Goal: Task Accomplishment & Management: Complete application form

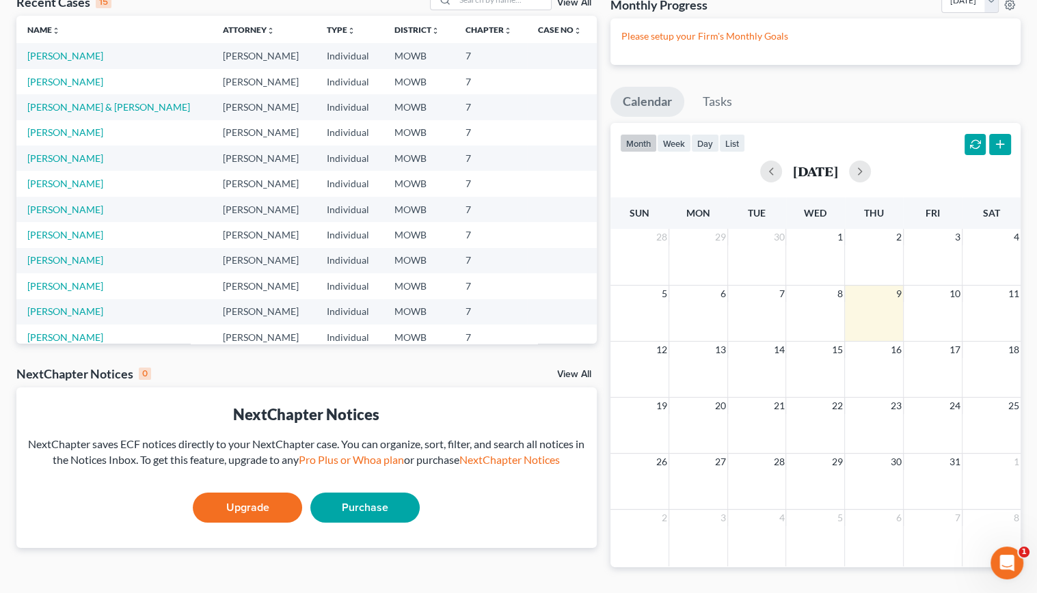
scroll to position [51, 0]
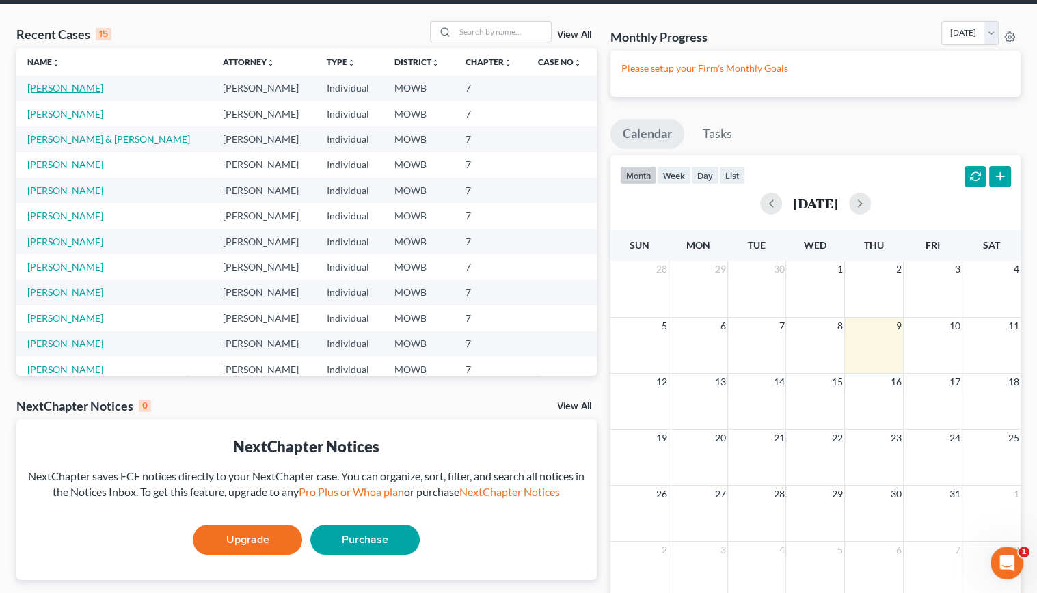
click at [88, 84] on link "[PERSON_NAME]" at bounding box center [65, 88] width 76 height 12
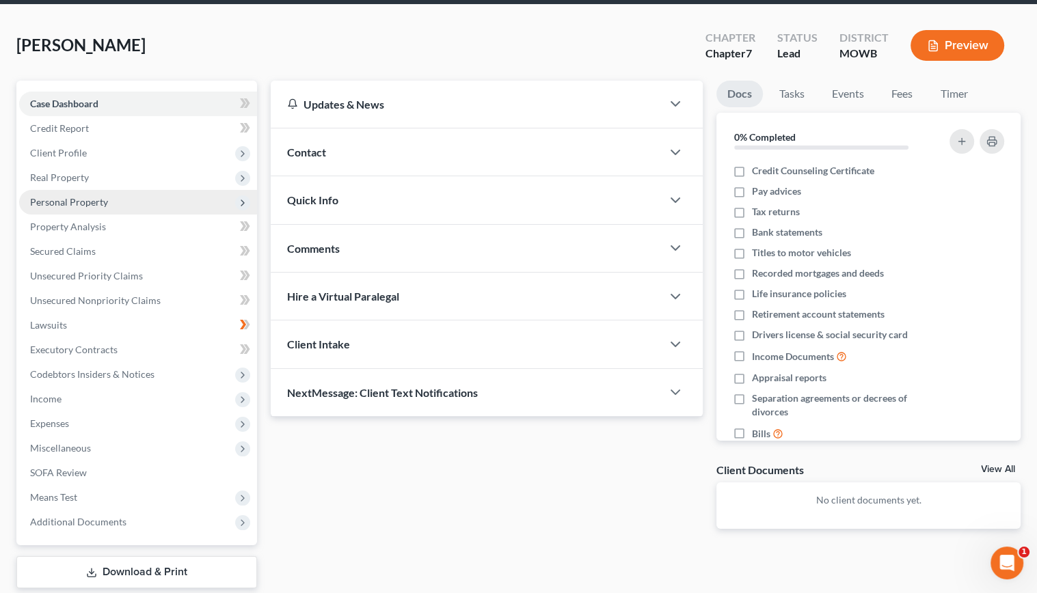
click at [246, 205] on icon at bounding box center [242, 202] width 11 height 11
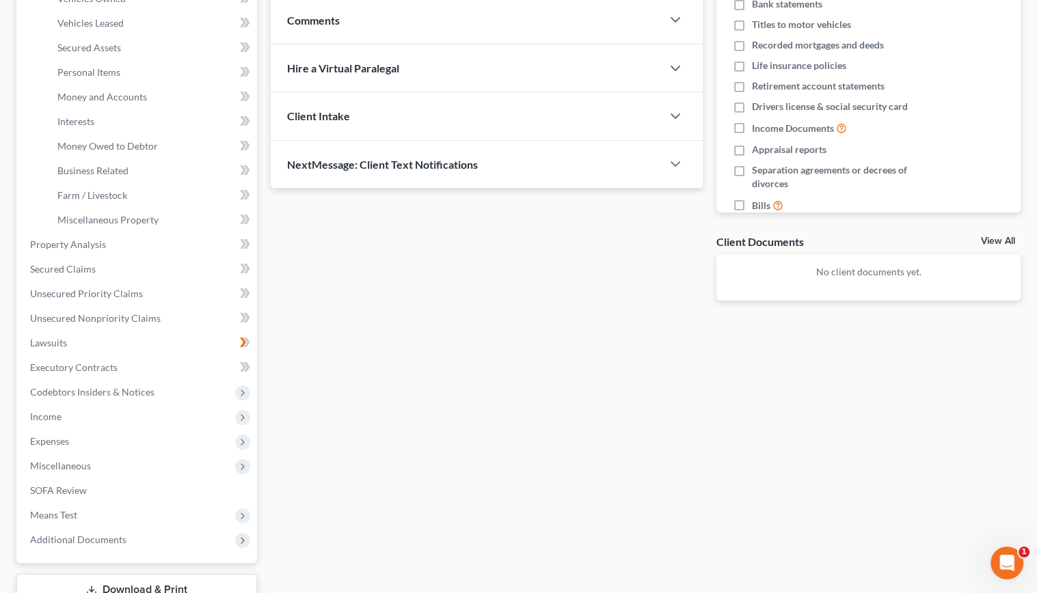
scroll to position [256, 0]
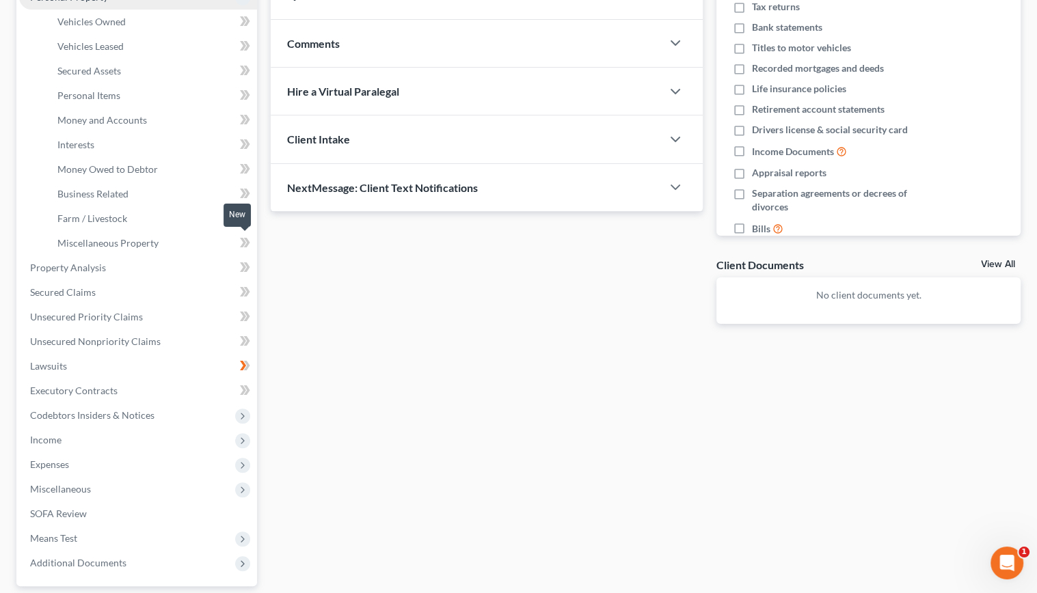
click at [241, 238] on icon at bounding box center [243, 243] width 6 height 10
click at [242, 240] on icon at bounding box center [245, 242] width 10 height 17
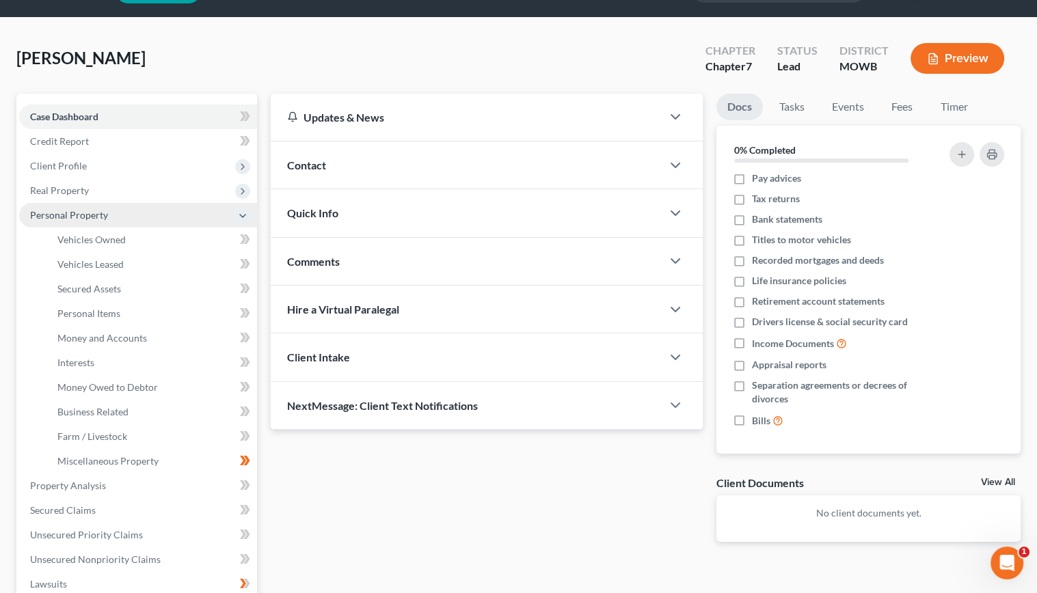
scroll to position [137, 0]
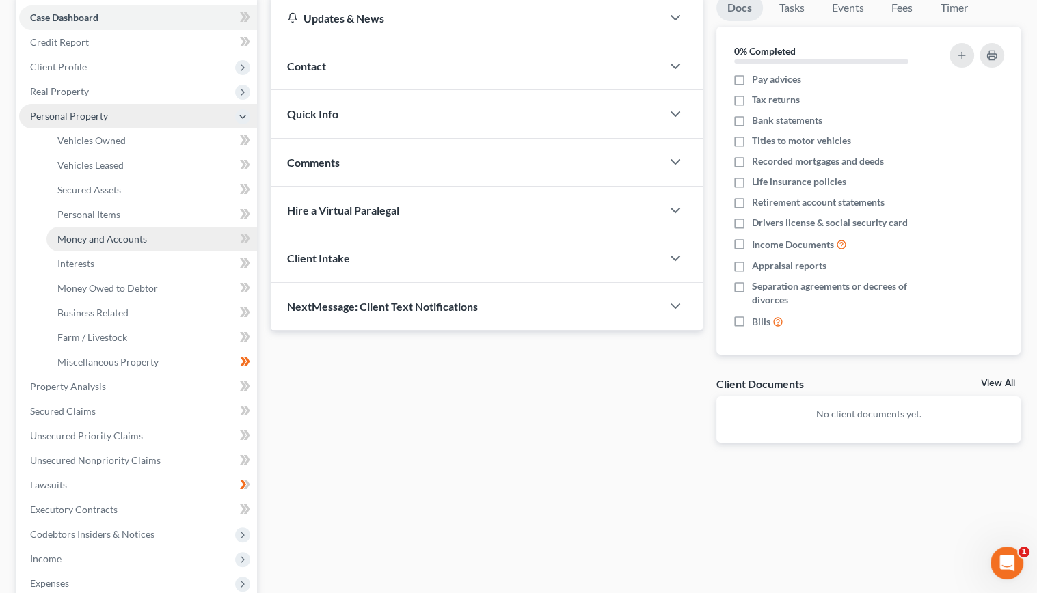
click at [117, 245] on link "Money and Accounts" at bounding box center [151, 239] width 210 height 25
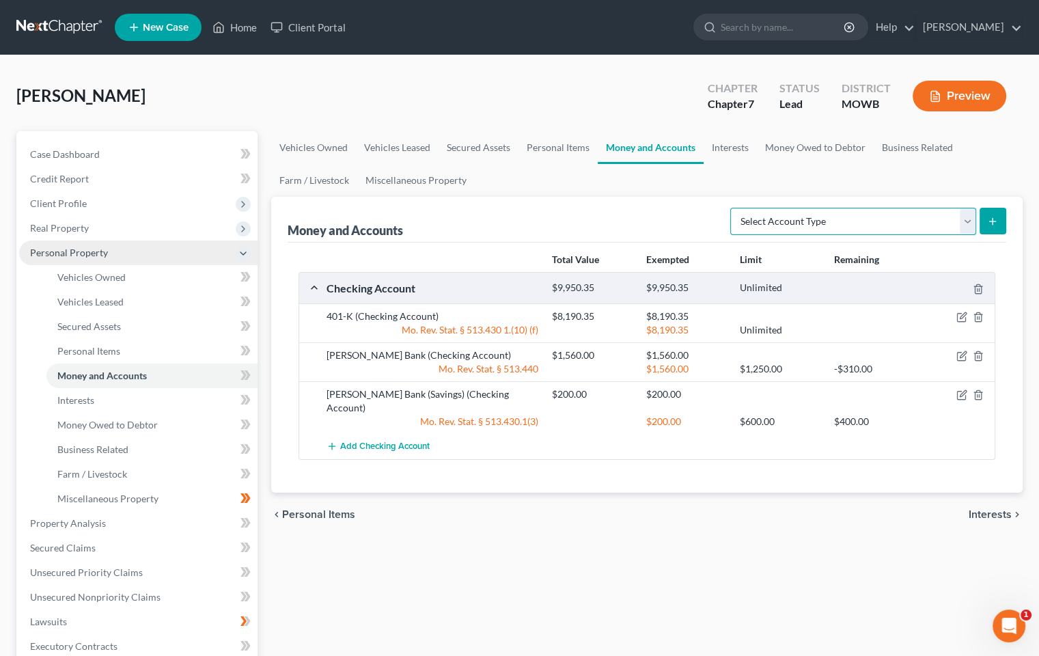
click at [971, 229] on select "Select Account Type Brokerage Cash on Hand Certificates of Deposit Checking Acc…" at bounding box center [854, 221] width 246 height 27
click at [77, 401] on span "Interests" at bounding box center [75, 400] width 37 height 12
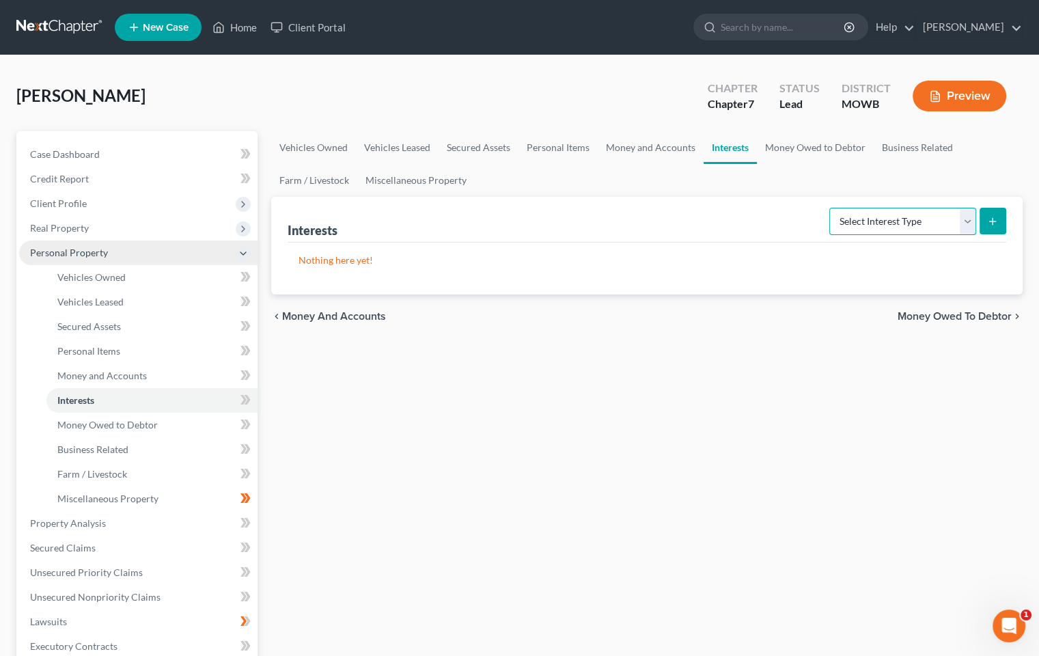
click at [966, 218] on select "Select Interest Type 401K Annuity Bond Education IRA Government Bond Government…" at bounding box center [903, 221] width 147 height 27
click at [962, 226] on select "Select Interest Type 401K Annuity Bond Education IRA Government Bond Government…" at bounding box center [903, 221] width 147 height 27
click at [66, 224] on span "Real Property" at bounding box center [59, 228] width 59 height 12
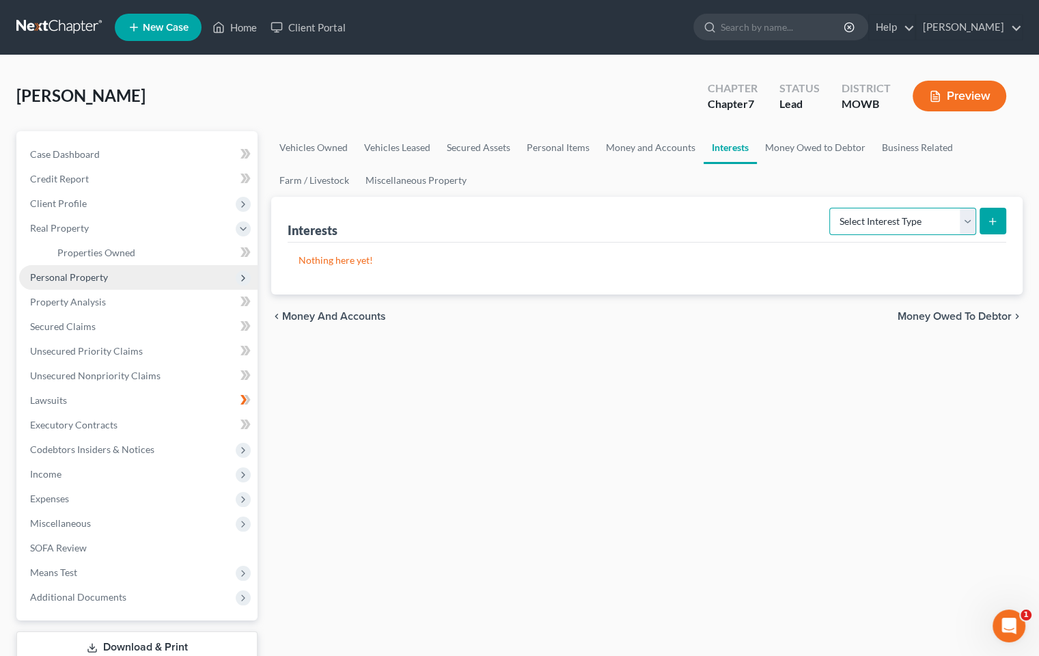
click at [964, 219] on select "Select Interest Type 401K Annuity Bond Education IRA Government Bond Government…" at bounding box center [903, 221] width 147 height 27
click at [72, 228] on span "Real Property" at bounding box center [59, 228] width 59 height 12
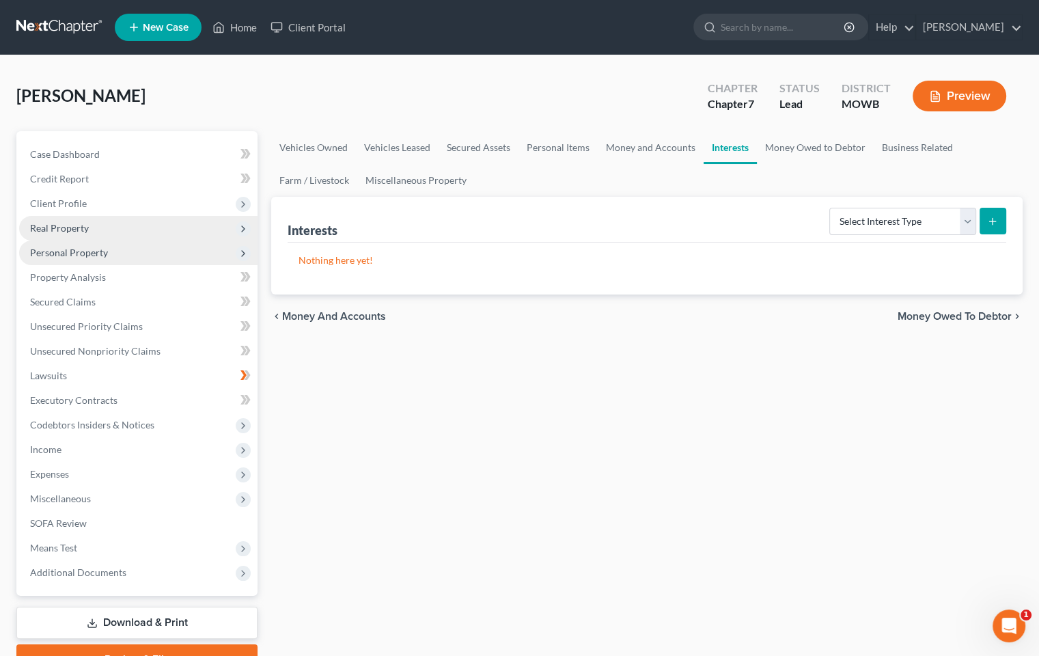
click at [77, 226] on span "Real Property" at bounding box center [59, 228] width 59 height 12
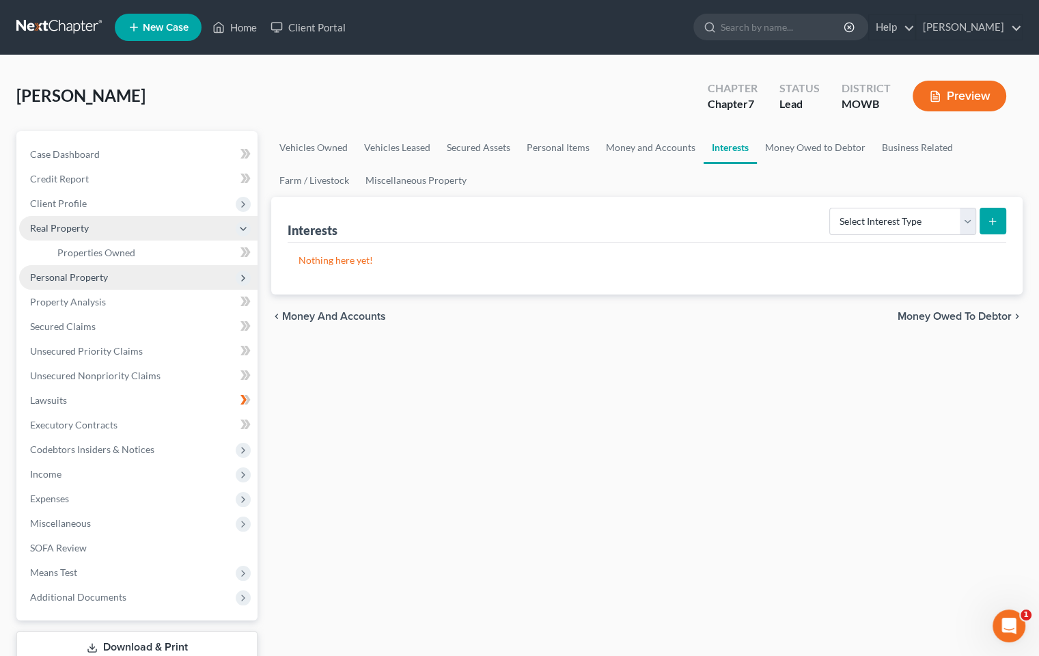
click at [245, 230] on icon at bounding box center [243, 228] width 11 height 11
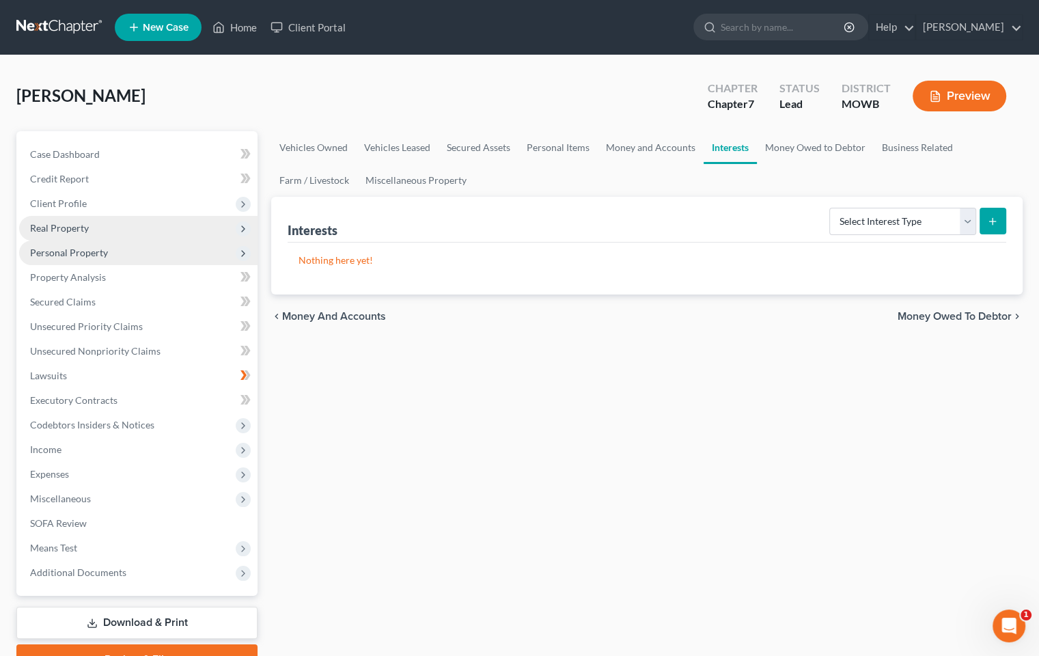
drag, startPoint x: 139, startPoint y: 230, endPoint x: 133, endPoint y: 229, distance: 6.9
click at [138, 230] on span "Real Property" at bounding box center [138, 228] width 238 height 25
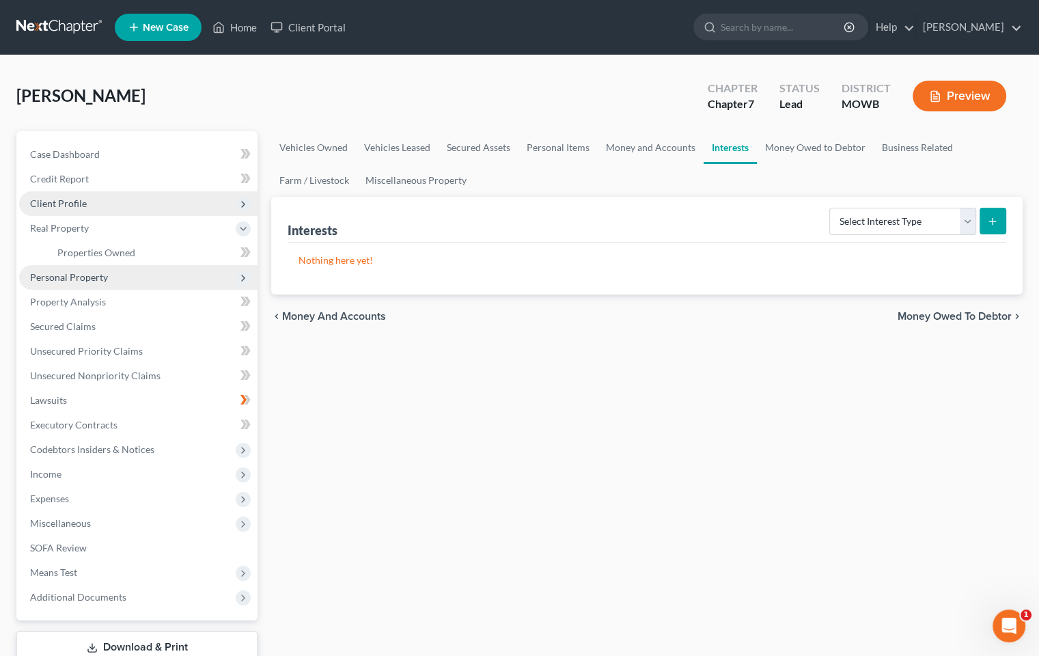
click at [74, 205] on span "Client Profile" at bounding box center [58, 203] width 57 height 12
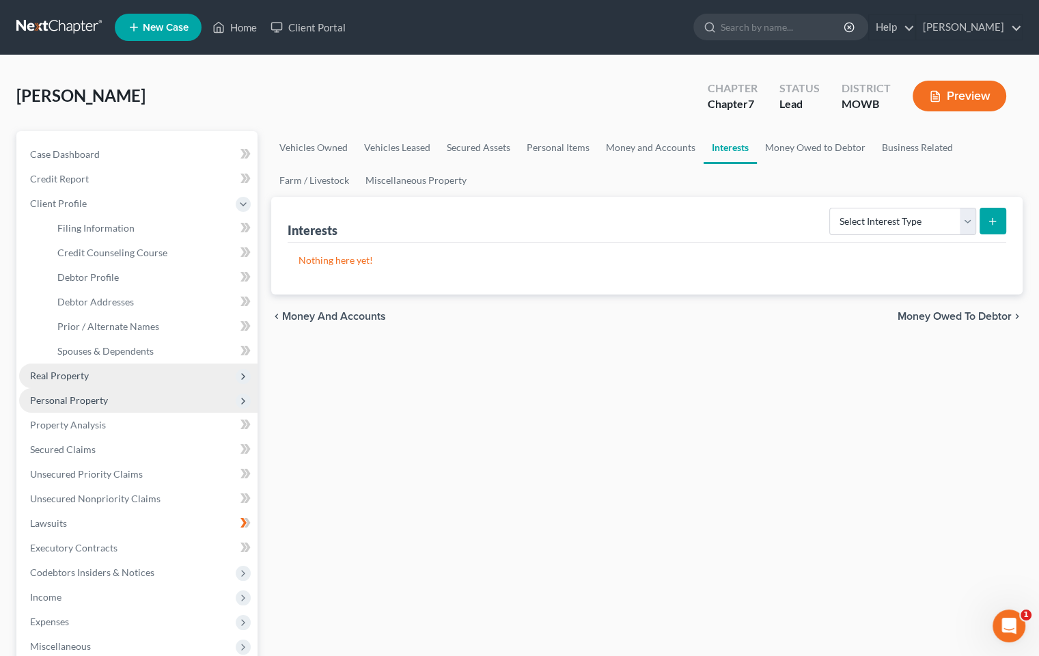
click at [77, 374] on span "Real Property" at bounding box center [59, 376] width 59 height 12
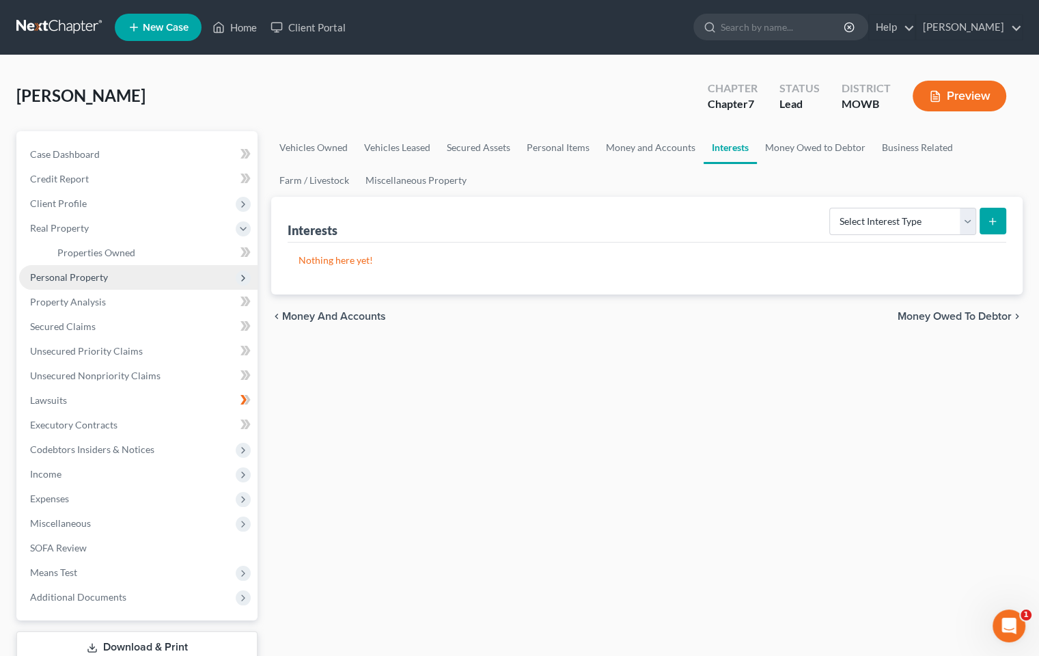
click at [191, 287] on span "Personal Property" at bounding box center [138, 277] width 238 height 25
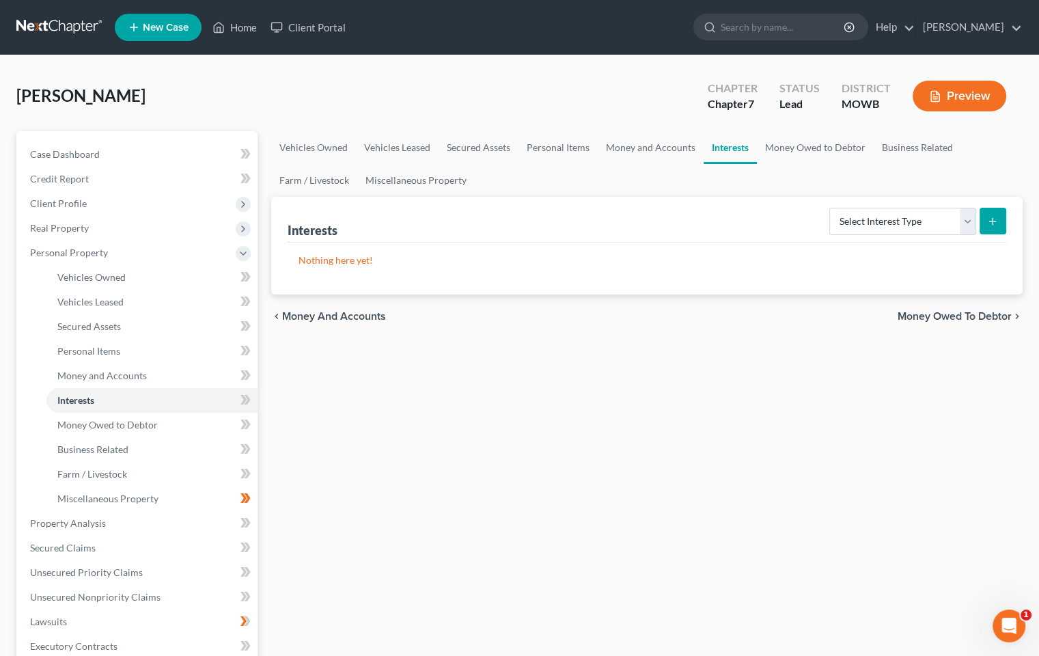
click at [314, 394] on div "Vehicles Owned Vehicles Leased Secured Assets Personal Items Money and Accounts…" at bounding box center [646, 525] width 765 height 789
click at [134, 305] on link "Vehicles Leased" at bounding box center [151, 302] width 211 height 25
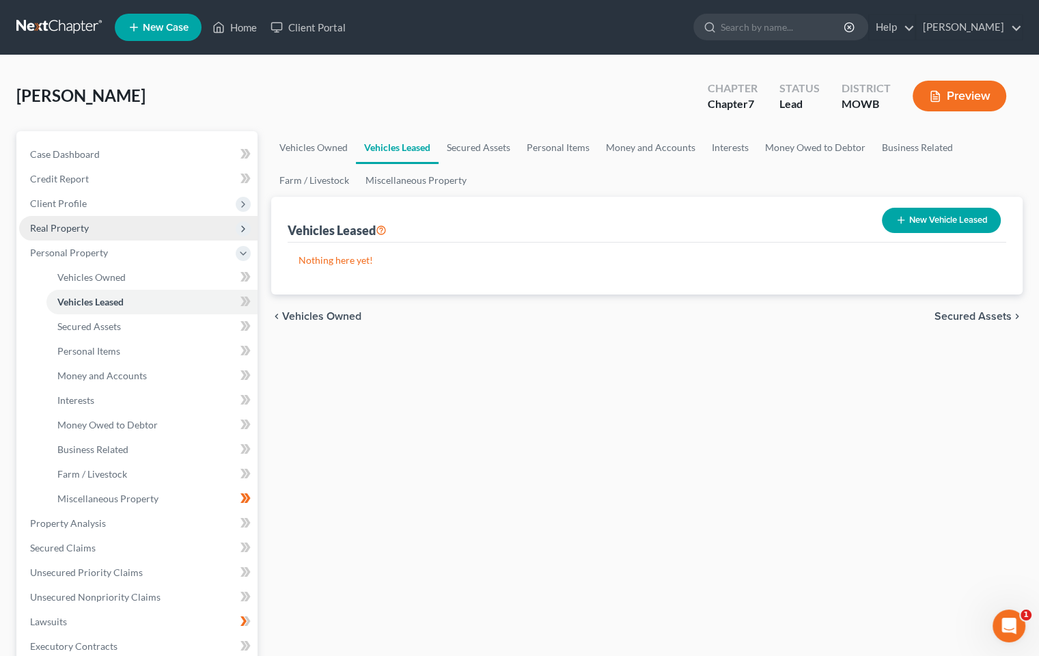
click at [77, 229] on span "Real Property" at bounding box center [59, 228] width 59 height 12
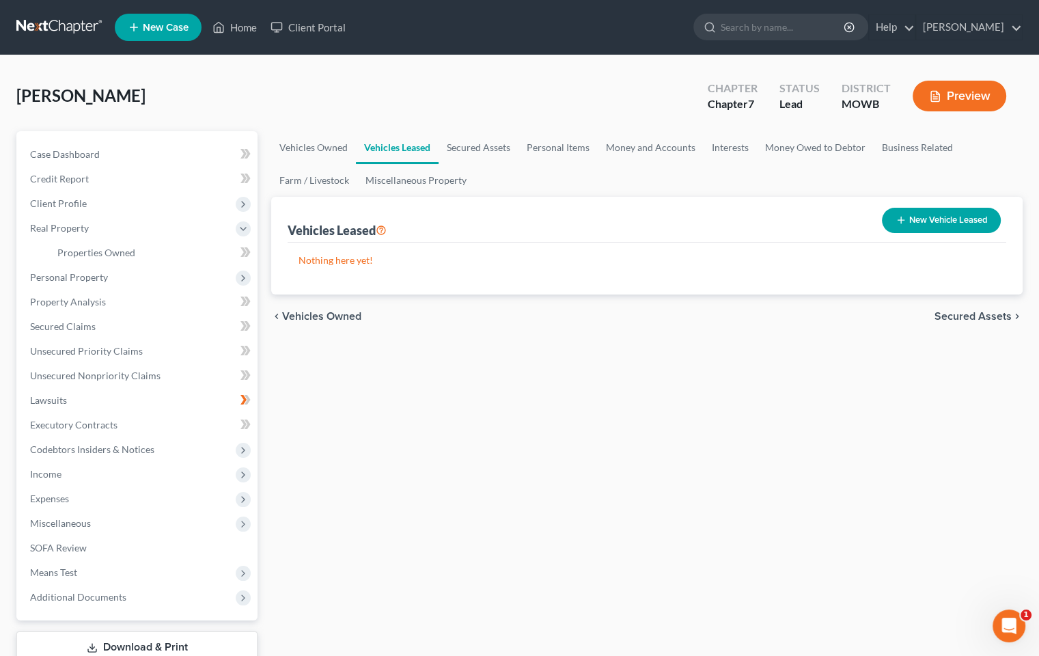
click at [249, 254] on body "Home New Case Client Portal [PERSON_NAME] [PERSON_NAME][EMAIL_ADDRESS][DOMAIN_N…" at bounding box center [519, 375] width 1039 height 751
click at [81, 223] on span "Real Property" at bounding box center [59, 228] width 59 height 12
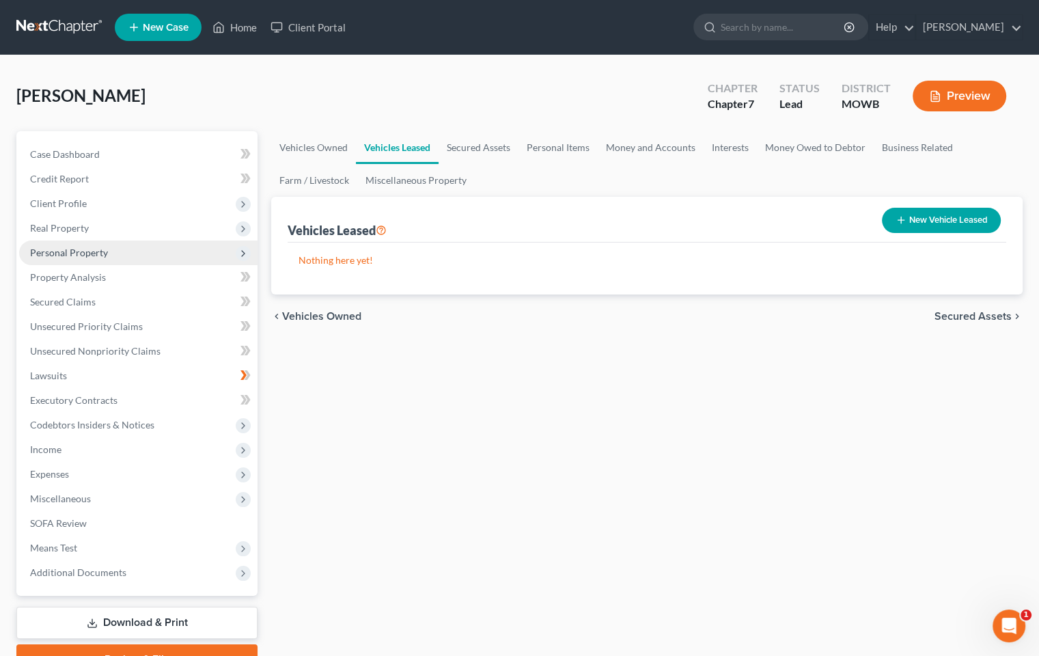
click at [79, 258] on span "Personal Property" at bounding box center [138, 253] width 238 height 25
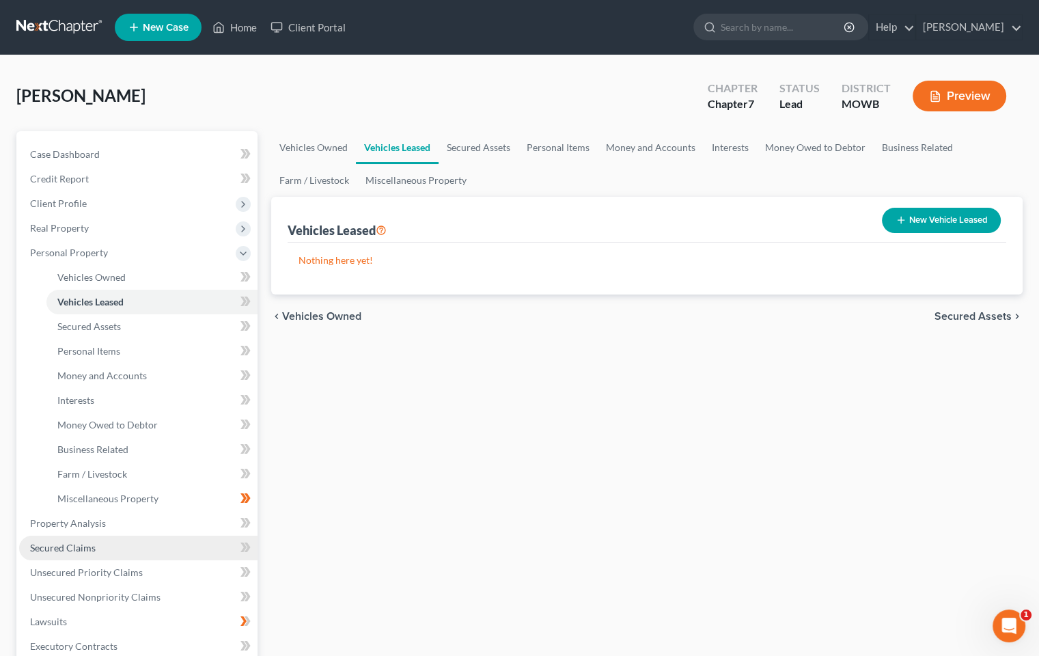
click at [85, 544] on span "Secured Claims" at bounding box center [63, 548] width 66 height 12
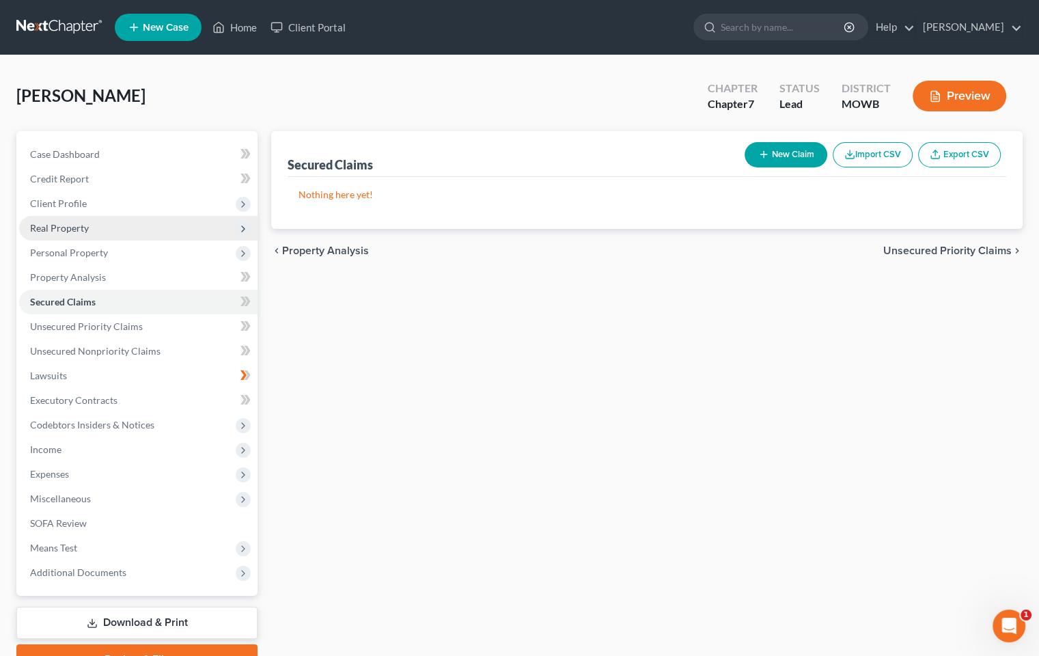
click at [81, 228] on span "Real Property" at bounding box center [59, 228] width 59 height 12
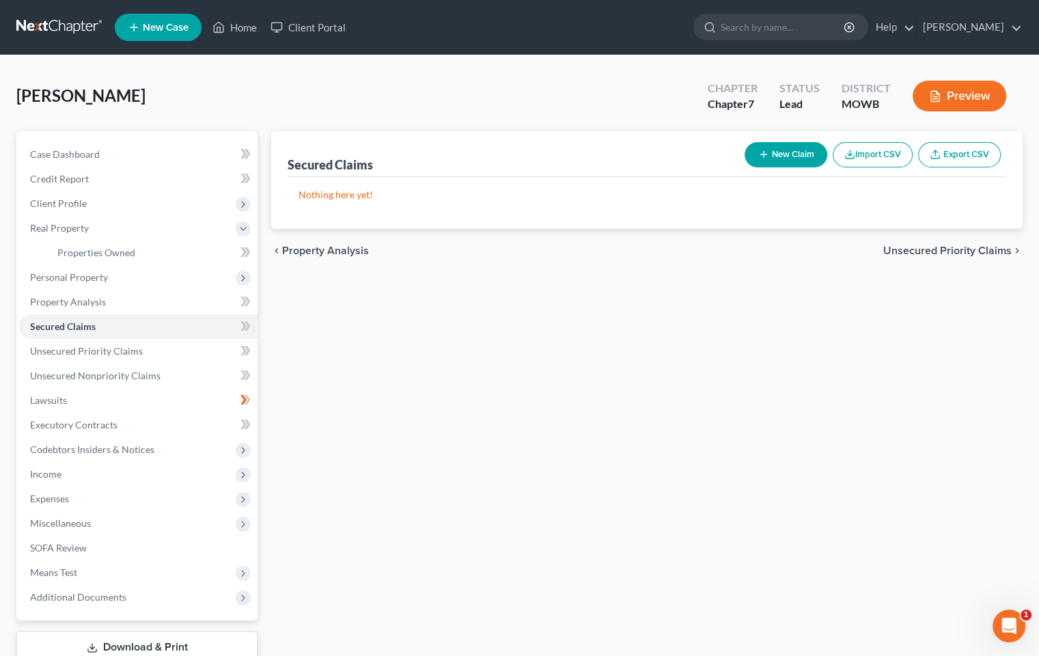
click at [249, 255] on icon at bounding box center [246, 252] width 10 height 17
click at [472, 275] on div "Secured Claims New Claim Import CSV Export CSV Nothing here yet! Previous 1 Nex…" at bounding box center [646, 415] width 765 height 568
click at [209, 126] on div "[PERSON_NAME] Upgraded Chapter Chapter 7 Status Lead District MOWB Preview" at bounding box center [519, 101] width 1007 height 59
click at [206, 108] on div "[PERSON_NAME] Upgraded Chapter Chapter 7 Status Lead District MOWB Preview" at bounding box center [519, 101] width 1007 height 59
click at [368, 369] on div "Secured Claims New Claim Import CSV Export CSV Nothing here yet! Previous 1 Nex…" at bounding box center [646, 415] width 765 height 568
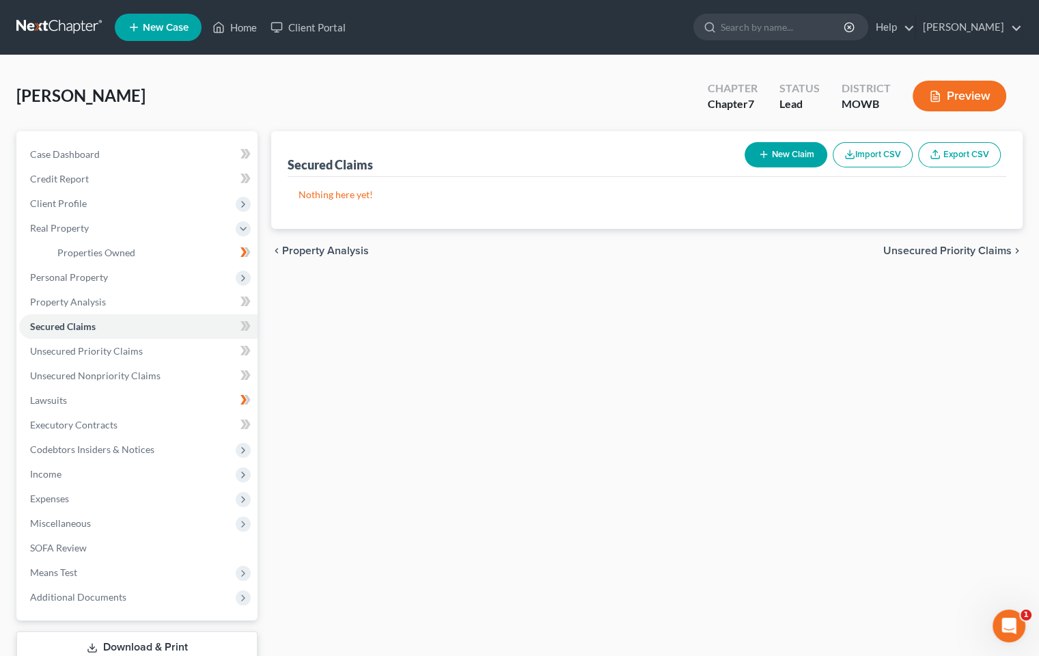
click at [387, 358] on div "Secured Claims New Claim Import CSV Export CSV Nothing here yet! Previous 1 Nex…" at bounding box center [646, 415] width 765 height 568
click at [238, 26] on link "Home" at bounding box center [235, 27] width 58 height 25
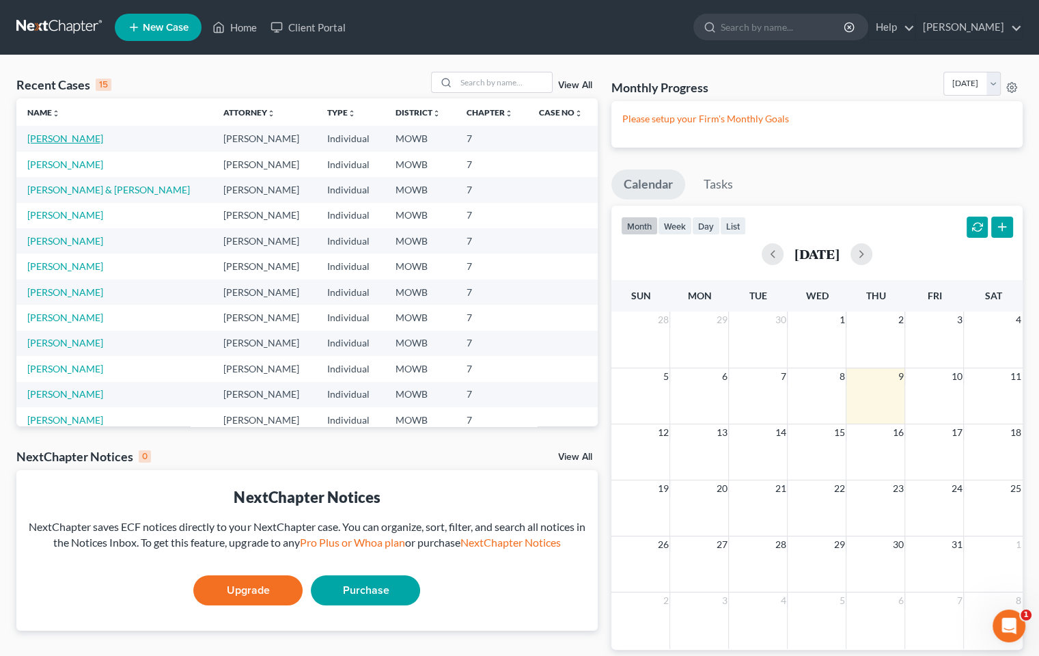
click at [85, 137] on link "[PERSON_NAME]" at bounding box center [65, 139] width 76 height 12
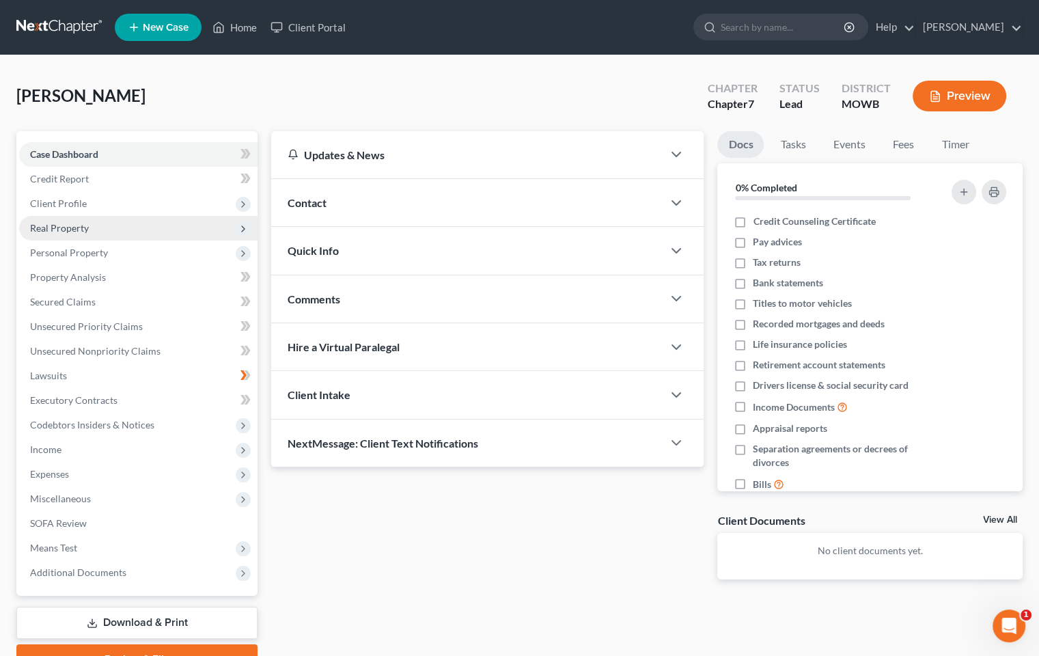
click at [89, 230] on span "Real Property" at bounding box center [138, 228] width 238 height 25
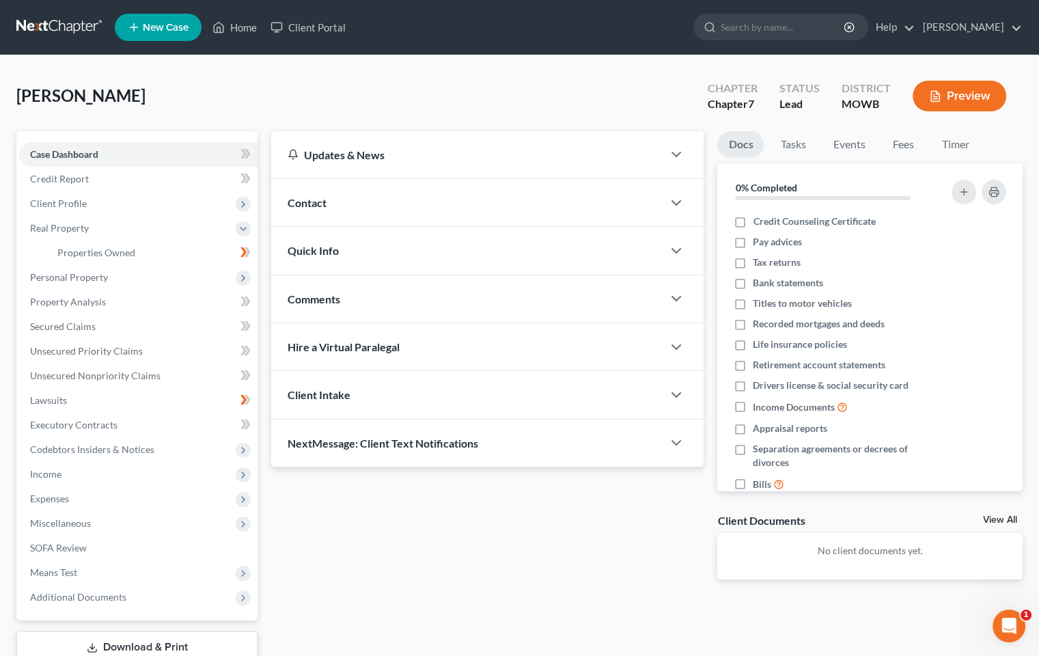
click at [235, 254] on body "Home New Case Client Portal [PERSON_NAME] [PERSON_NAME][EMAIL_ADDRESS][DOMAIN_N…" at bounding box center [519, 375] width 1039 height 751
click at [245, 257] on icon at bounding box center [246, 252] width 10 height 17
click at [148, 249] on link "Properties Owned" at bounding box center [151, 253] width 211 height 25
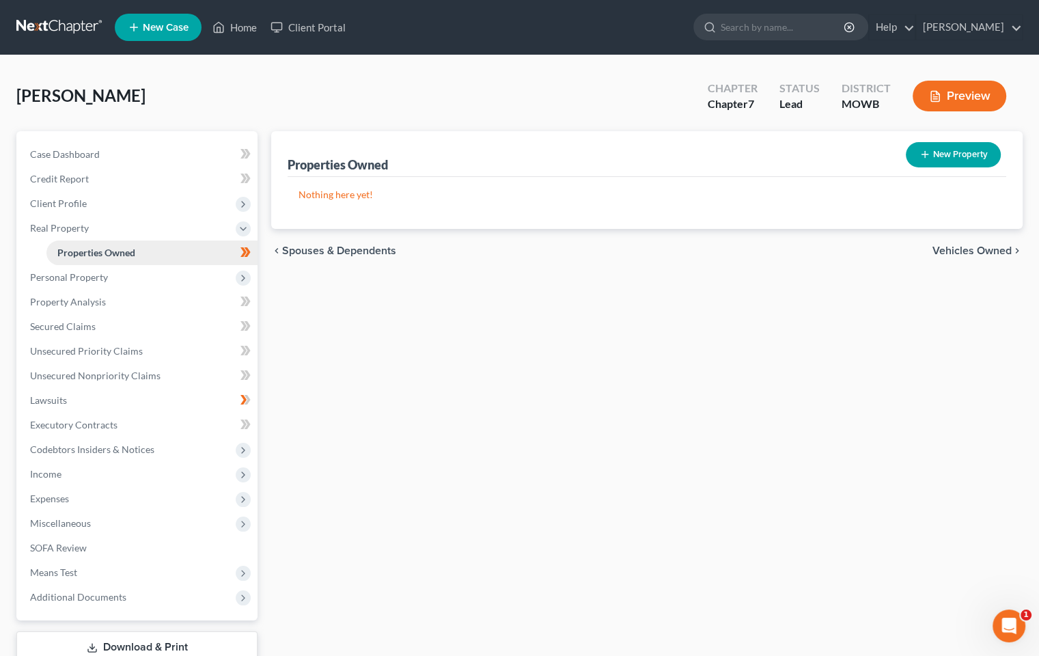
click at [131, 254] on span "Properties Owned" at bounding box center [96, 253] width 78 height 12
click at [66, 223] on span "Real Property" at bounding box center [138, 228] width 238 height 25
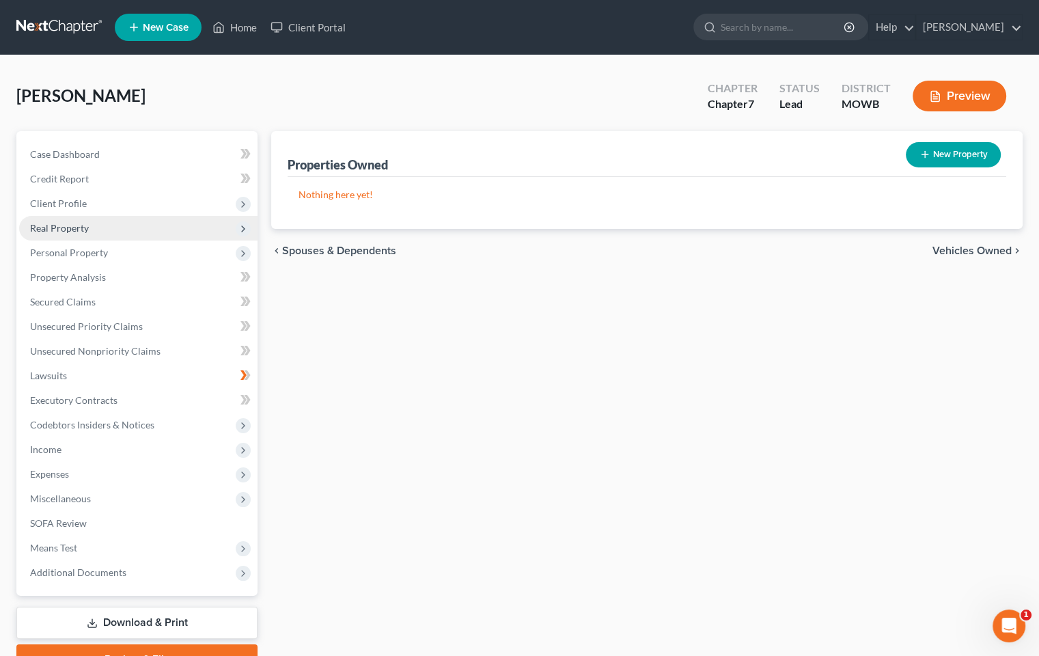
click at [241, 231] on icon at bounding box center [243, 228] width 11 height 11
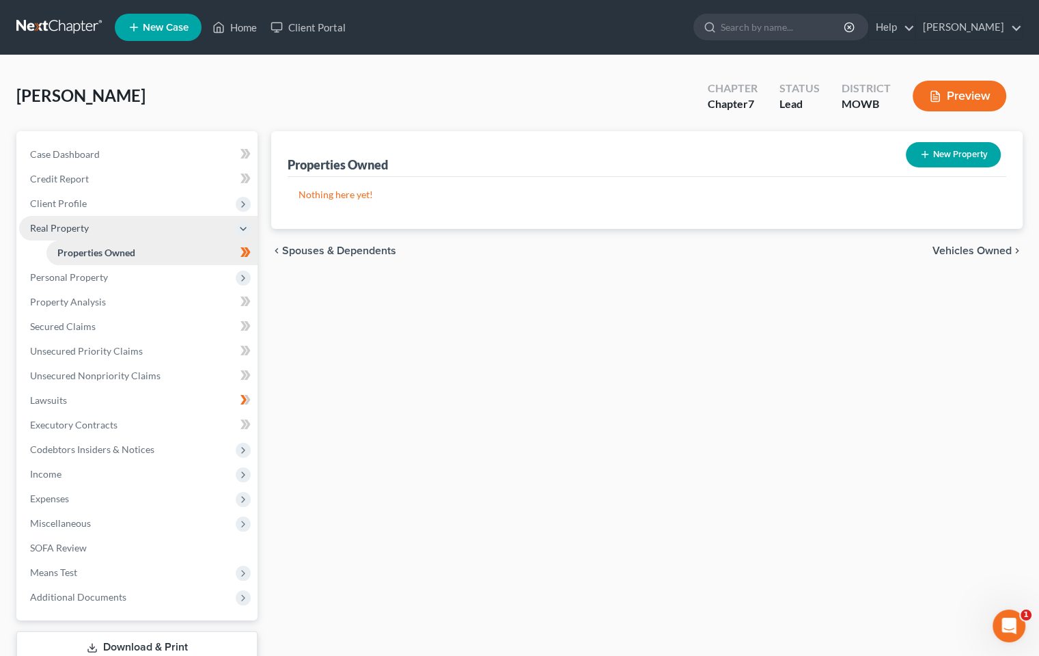
click at [216, 254] on link "Properties Owned" at bounding box center [151, 253] width 211 height 25
click at [72, 198] on span "Client Profile" at bounding box center [58, 203] width 57 height 12
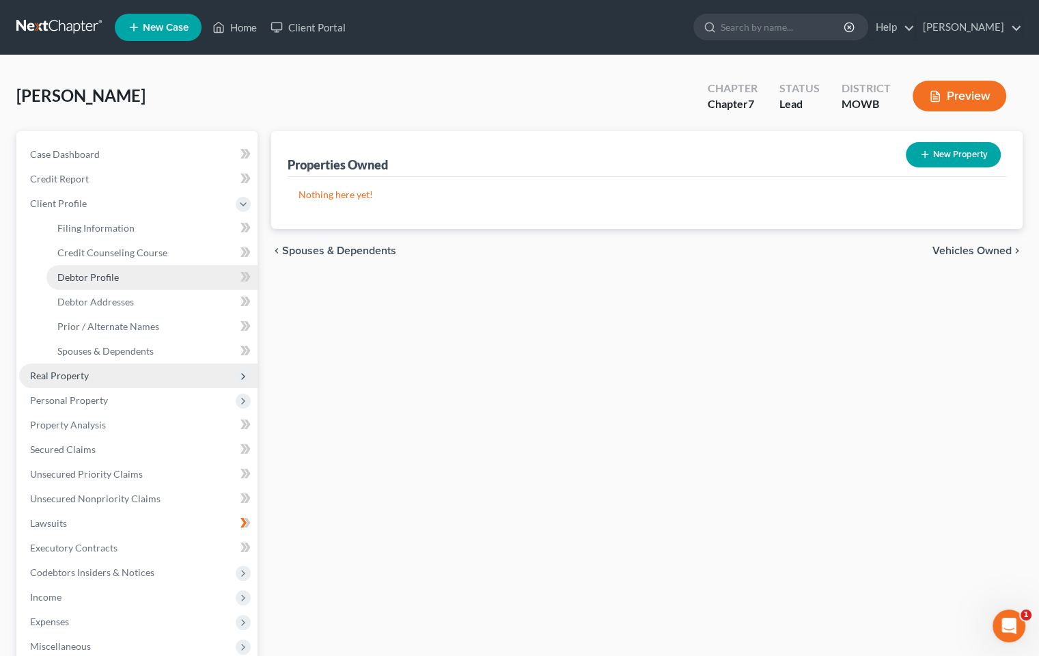
click at [98, 273] on span "Debtor Profile" at bounding box center [88, 277] width 62 height 12
select select "0"
select select "1"
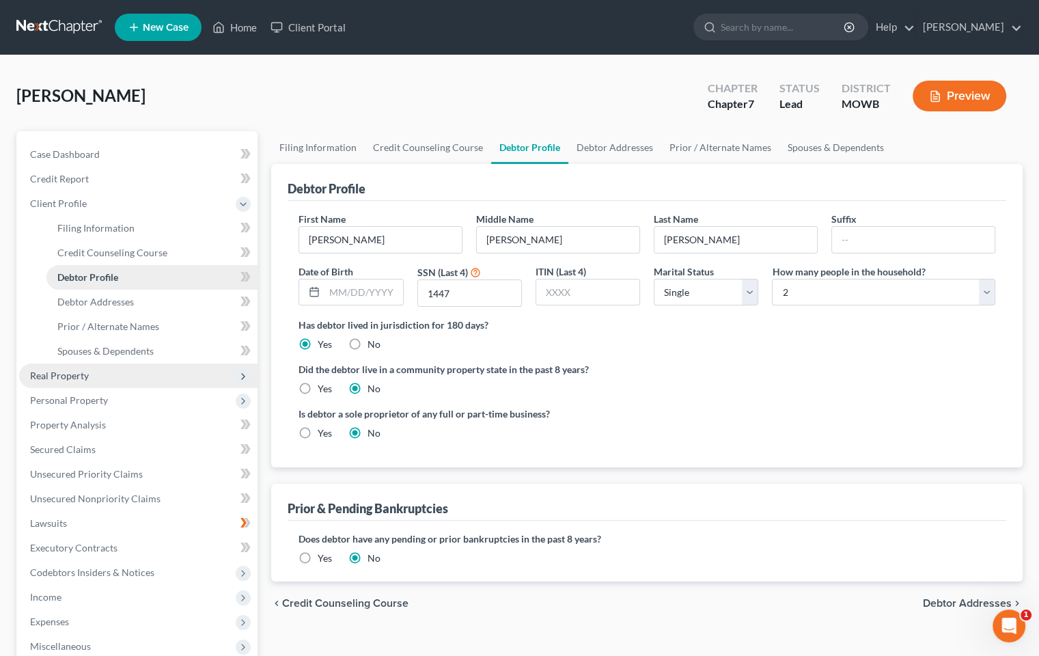
radio input "true"
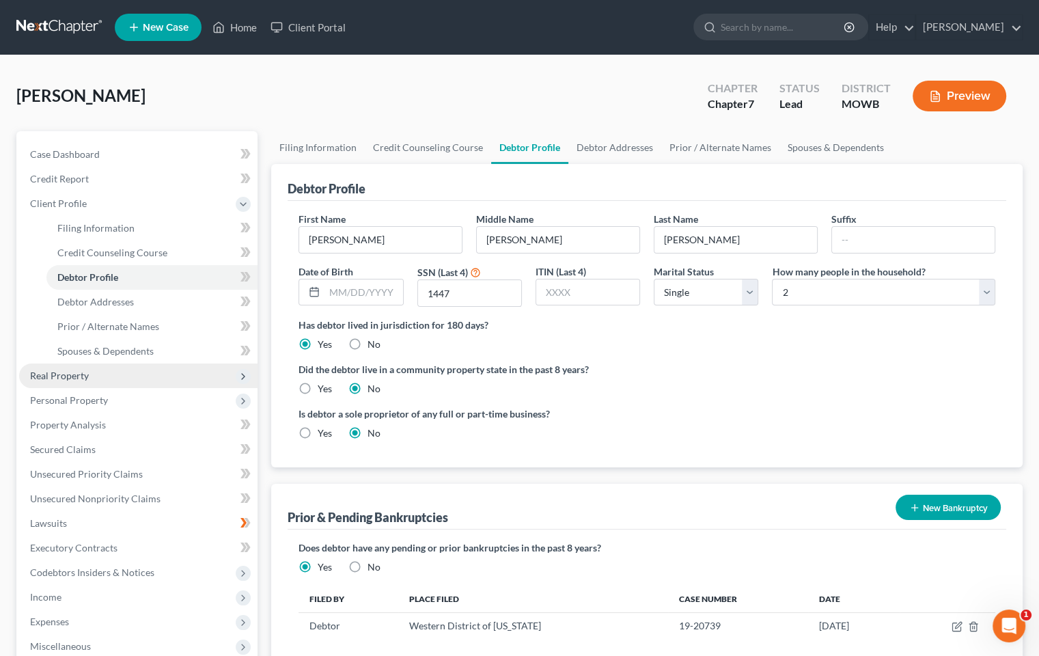
click at [83, 380] on span "Real Property" at bounding box center [59, 376] width 59 height 12
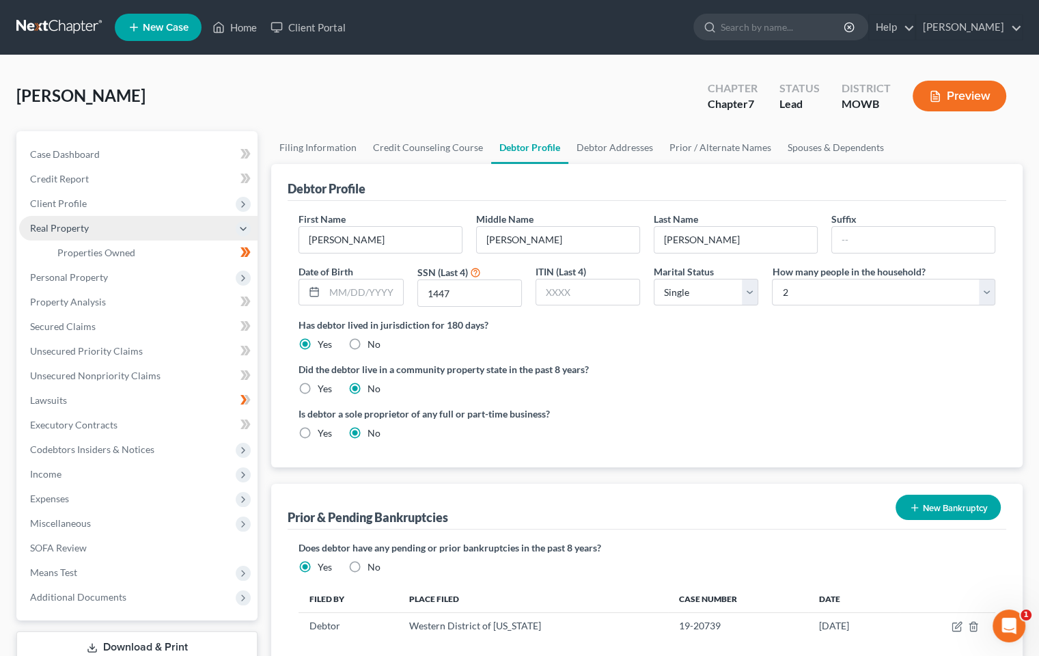
click at [68, 232] on span "Real Property" at bounding box center [59, 228] width 59 height 12
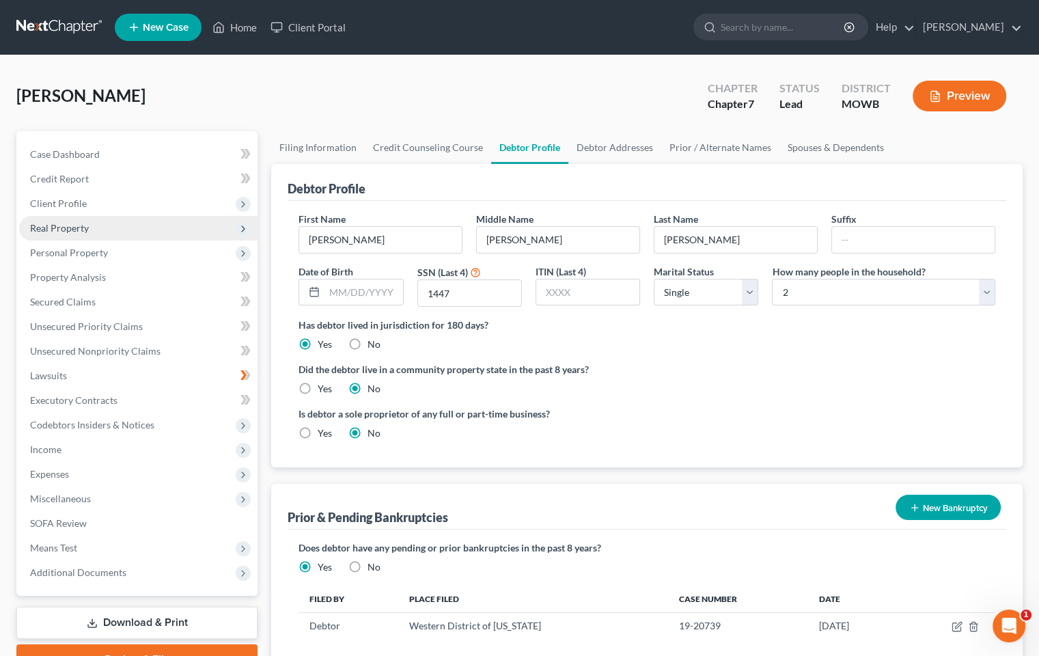
click at [242, 230] on icon at bounding box center [243, 228] width 11 height 11
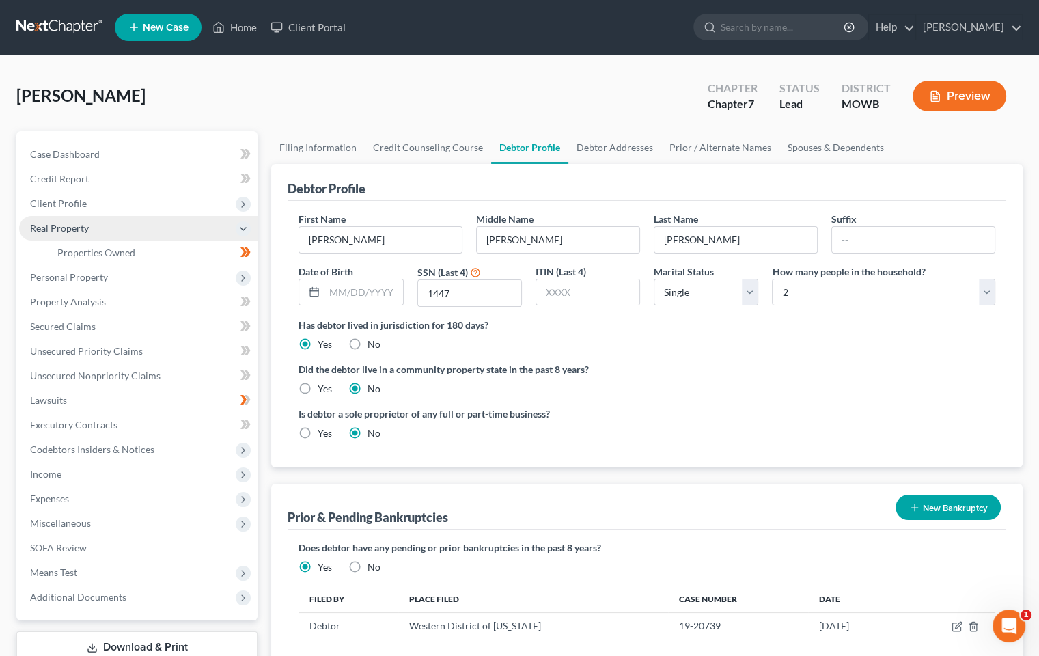
click at [245, 249] on icon at bounding box center [244, 252] width 6 height 10
click at [765, 302] on div "First Name [PERSON_NAME] Middle Name [PERSON_NAME] Last Name [PERSON_NAME] Date…" at bounding box center [647, 265] width 711 height 106
click at [63, 229] on span "Real Property" at bounding box center [59, 228] width 59 height 12
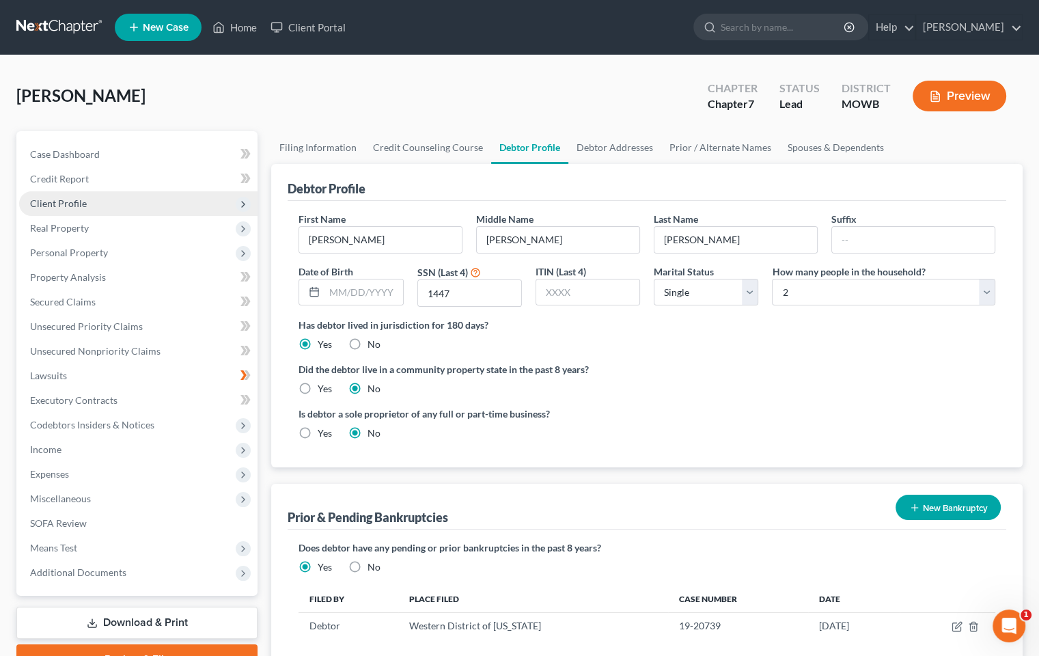
click at [71, 204] on span "Client Profile" at bounding box center [58, 203] width 57 height 12
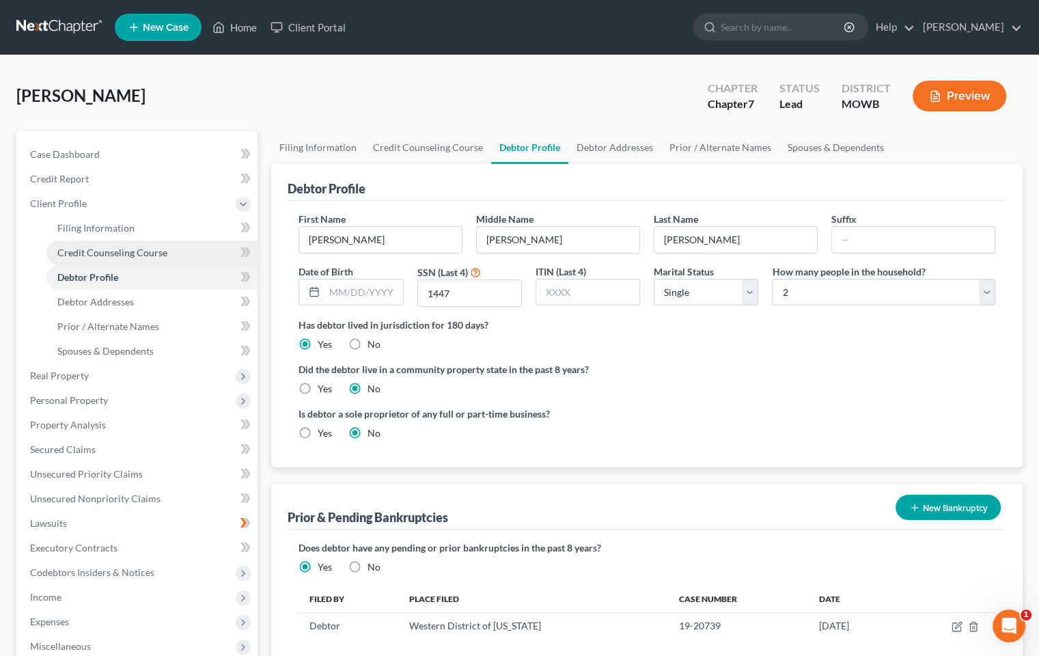
click at [85, 253] on span "Credit Counseling Course" at bounding box center [112, 253] width 110 height 12
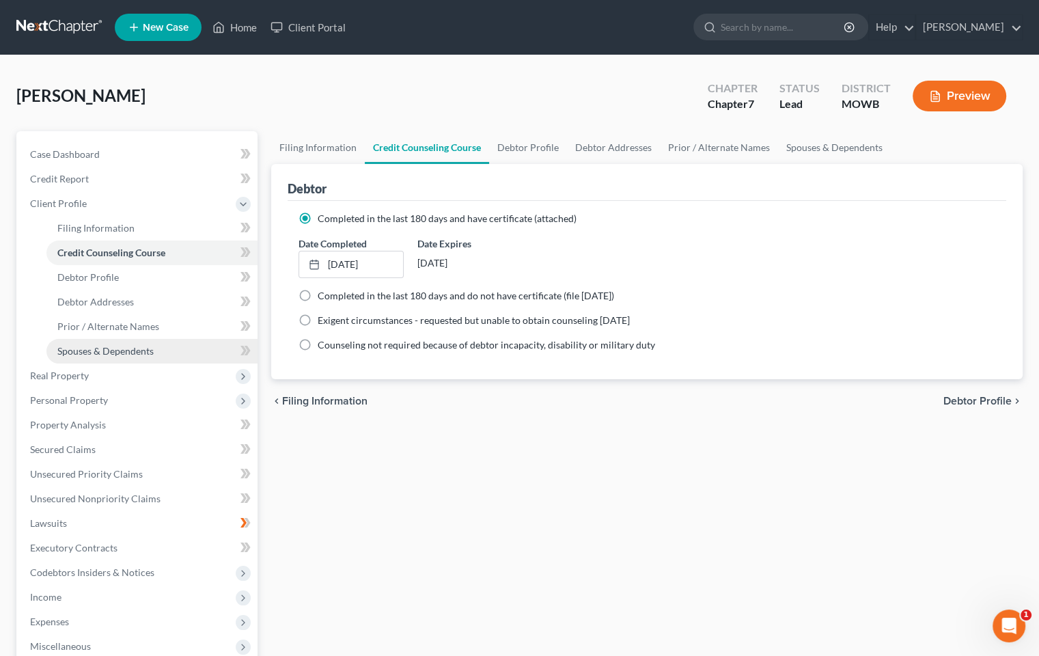
click at [104, 350] on span "Spouses & Dependents" at bounding box center [105, 351] width 96 height 12
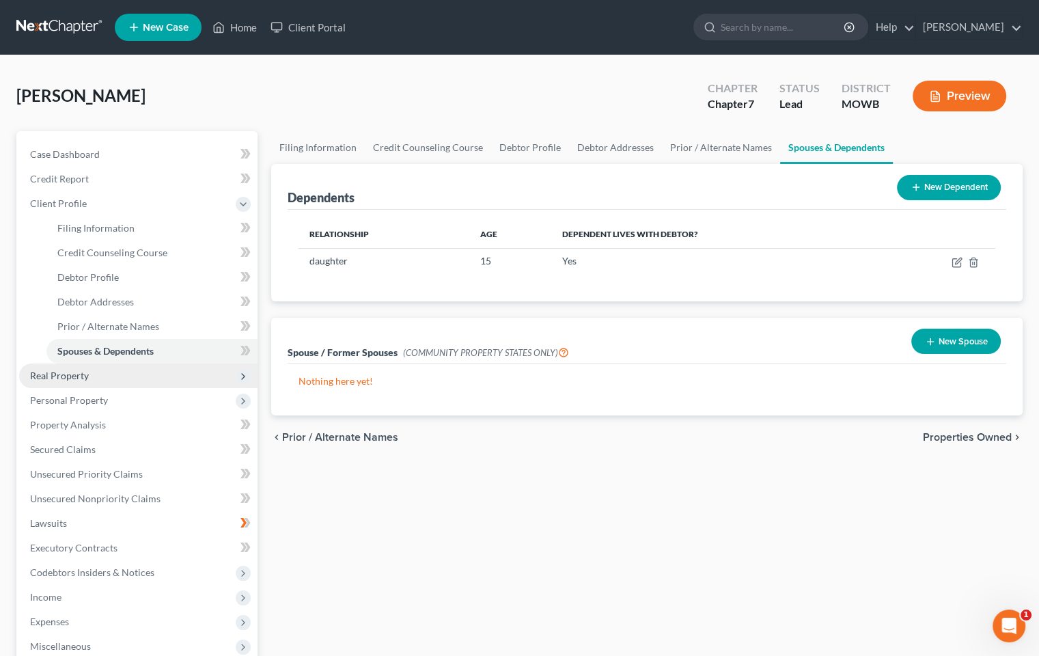
click at [86, 374] on span "Real Property" at bounding box center [59, 376] width 59 height 12
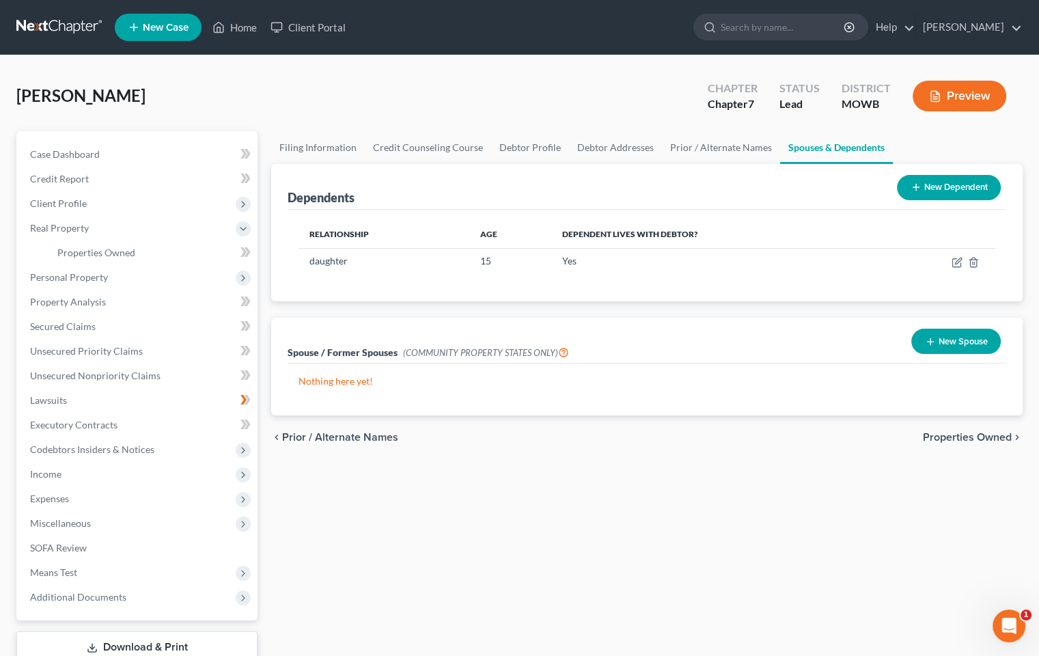
click at [249, 251] on body "Home New Case Client Portal [PERSON_NAME] [PERSON_NAME][EMAIL_ADDRESS][DOMAIN_N…" at bounding box center [519, 375] width 1039 height 751
click at [249, 226] on icon at bounding box center [243, 228] width 15 height 15
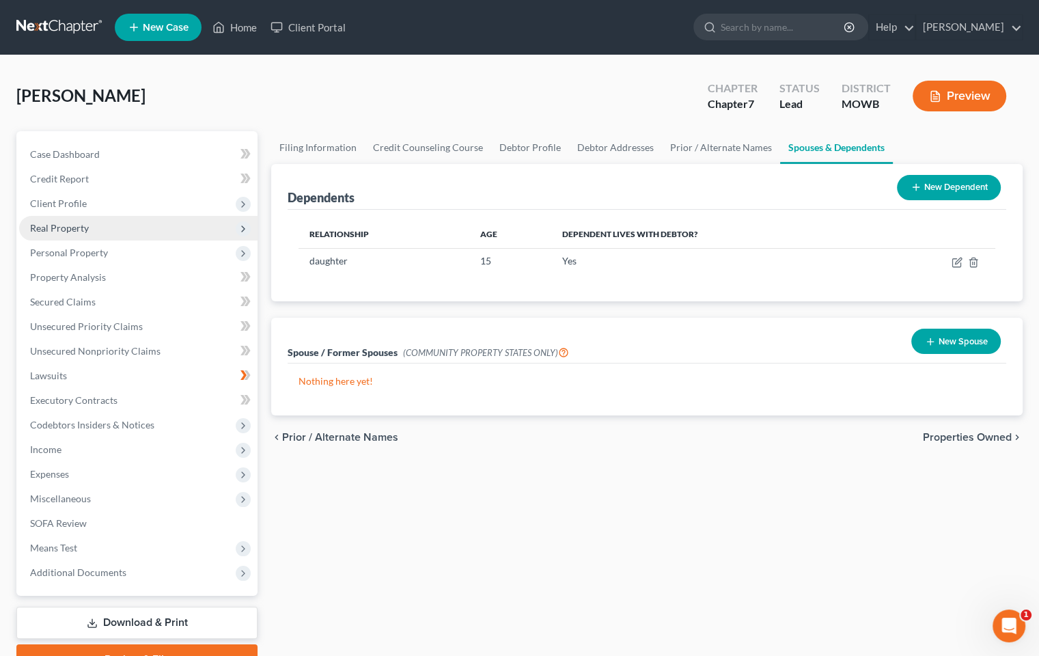
click at [245, 228] on polyline at bounding box center [243, 228] width 3 height 5
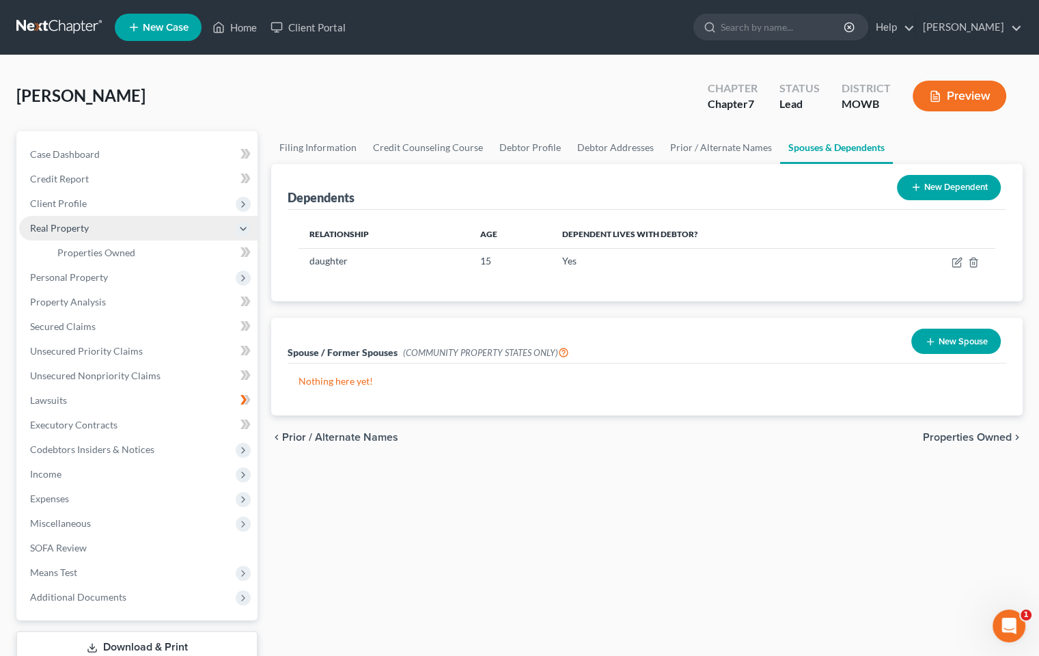
click at [243, 252] on div "New" at bounding box center [237, 242] width 27 height 23
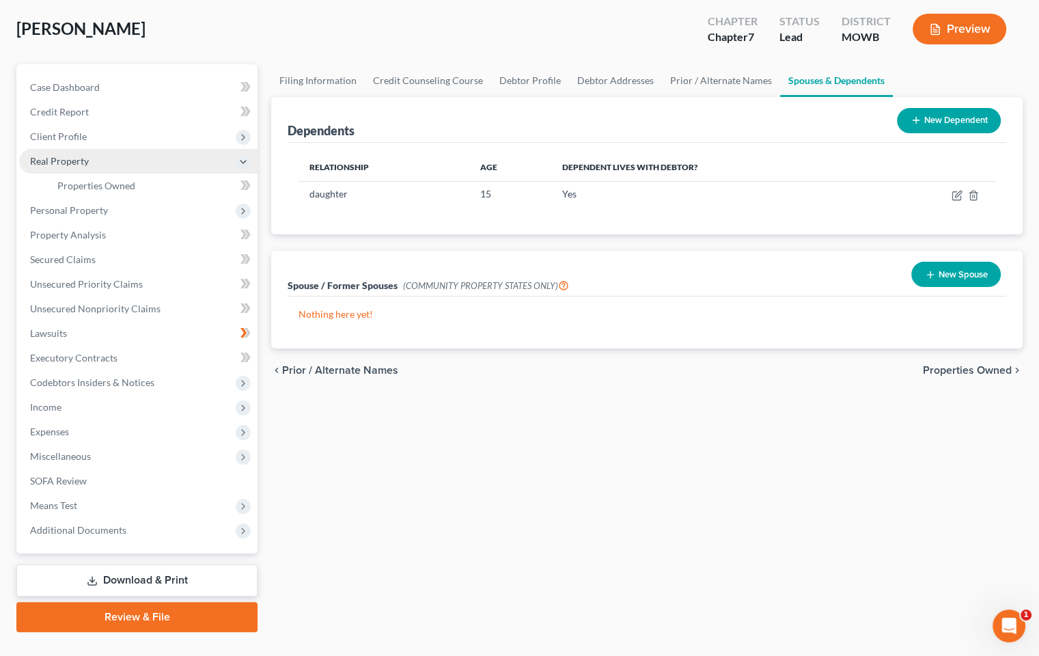
scroll to position [94, 0]
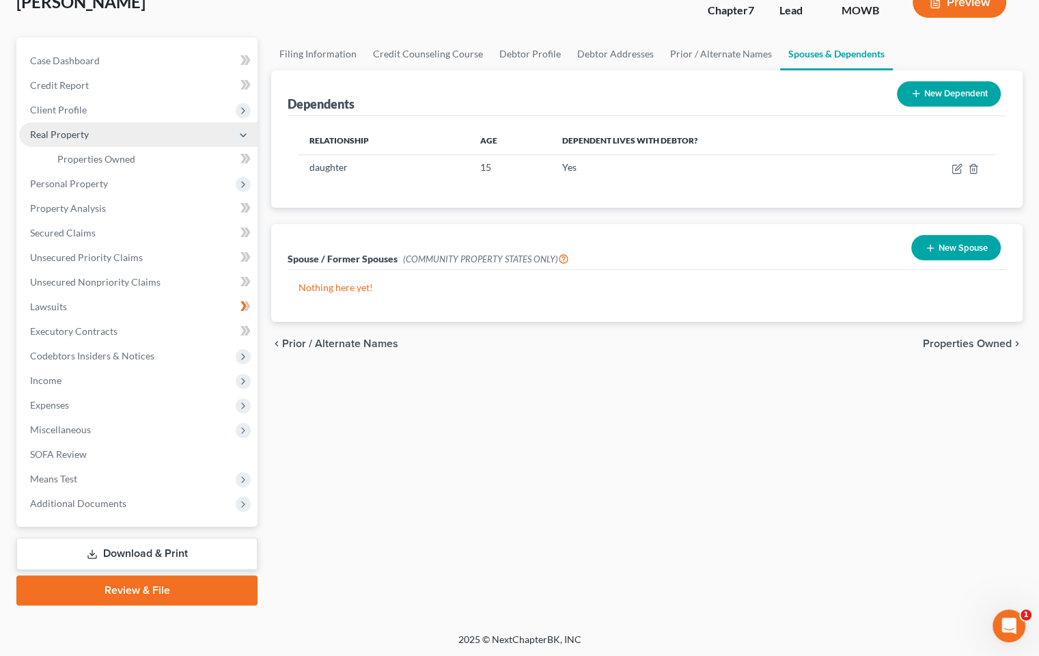
click at [981, 347] on span "Properties Owned" at bounding box center [967, 343] width 89 height 11
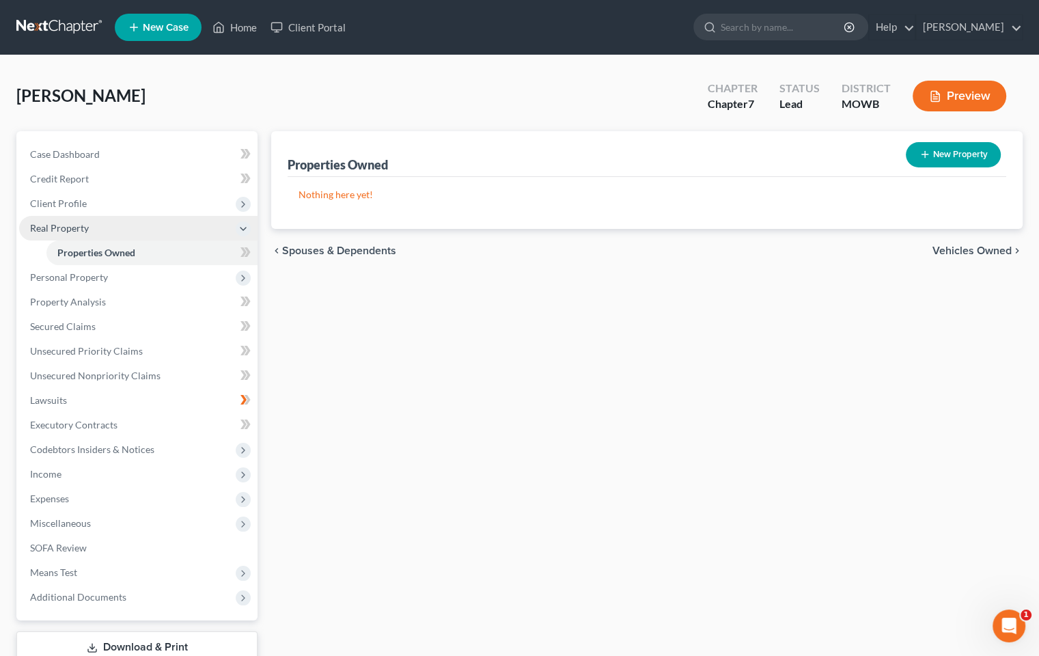
click at [927, 153] on icon "button" at bounding box center [925, 154] width 11 height 11
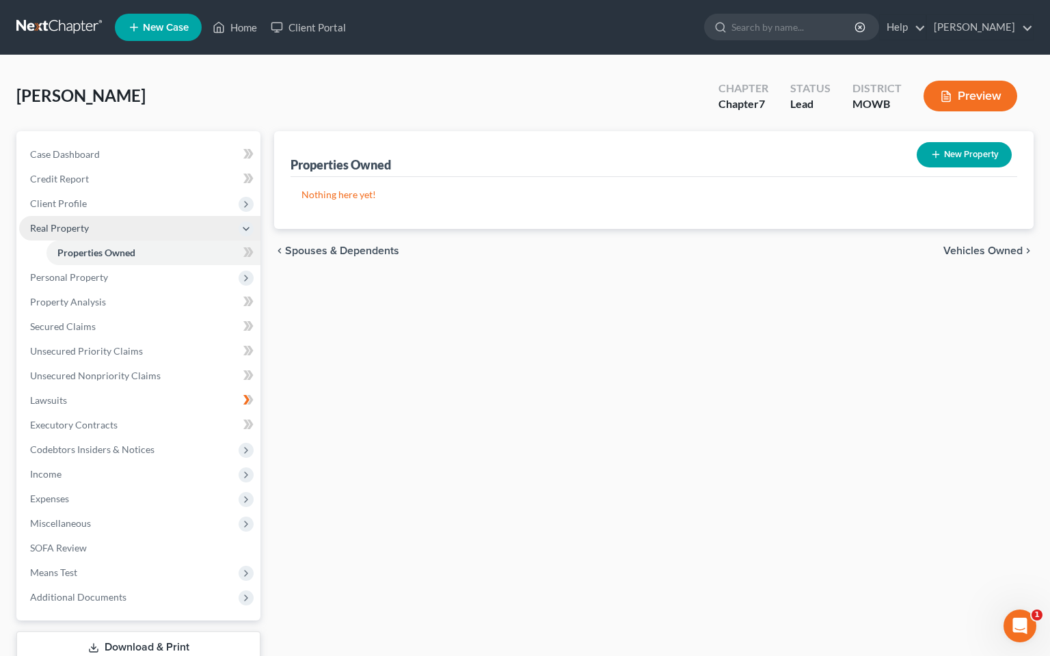
select select "26"
select select "0"
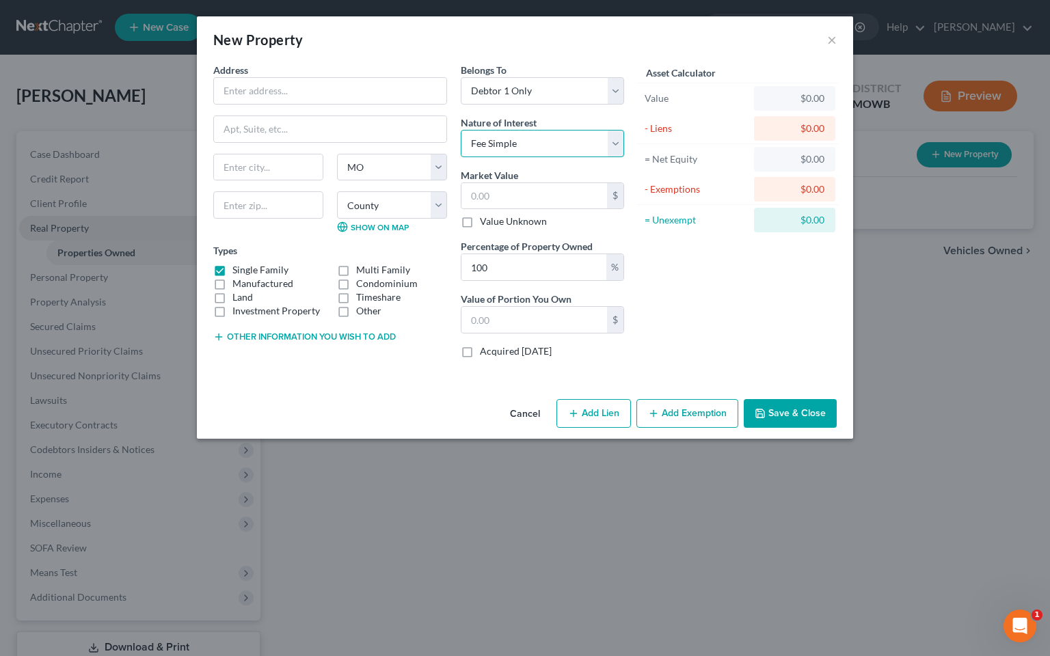
click at [618, 138] on select "Select Fee Simple Joint Tenant Life Estate Equitable Interest Future Interest T…" at bounding box center [542, 143] width 163 height 27
select select "4"
click at [461, 130] on select "Select Fee Simple Joint Tenant Life Estate Equitable Interest Future Interest T…" at bounding box center [542, 143] width 163 height 27
click at [348, 95] on input "text" at bounding box center [330, 91] width 232 height 26
click at [855, 254] on div "New Property × Address * State [US_STATE][GEOGRAPHIC_DATA] [GEOGRAPHIC_DATA] [G…" at bounding box center [525, 328] width 1050 height 656
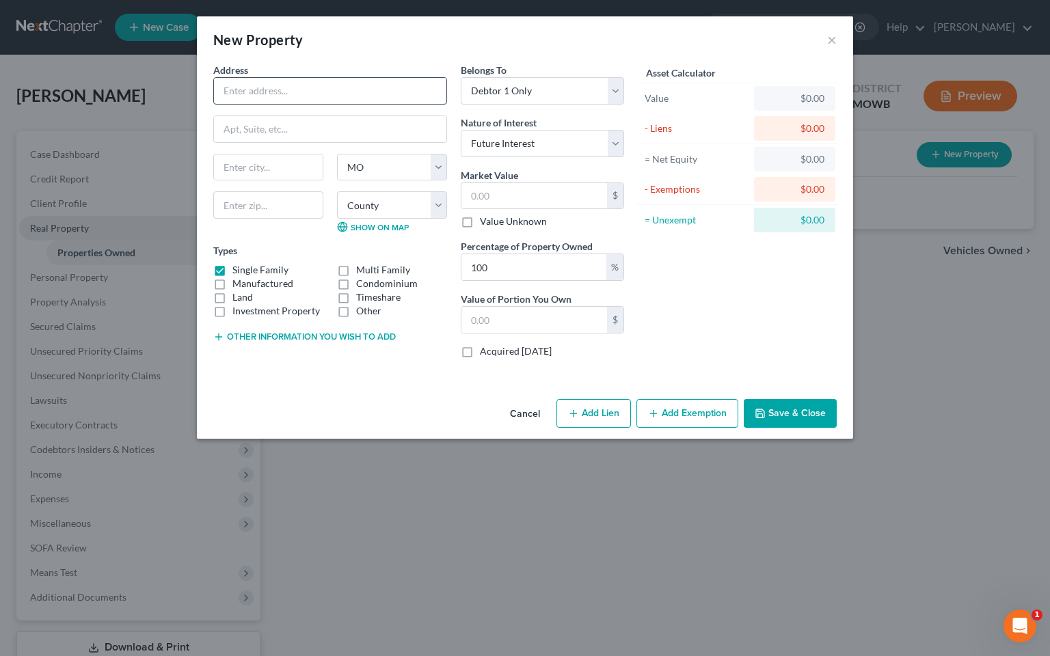
click at [398, 92] on input "text" at bounding box center [330, 91] width 232 height 26
type input "[STREET_ADDRESS]"
click at [277, 165] on input "text" at bounding box center [268, 167] width 109 height 26
type input "[PERSON_NAME]"
type input "64012"
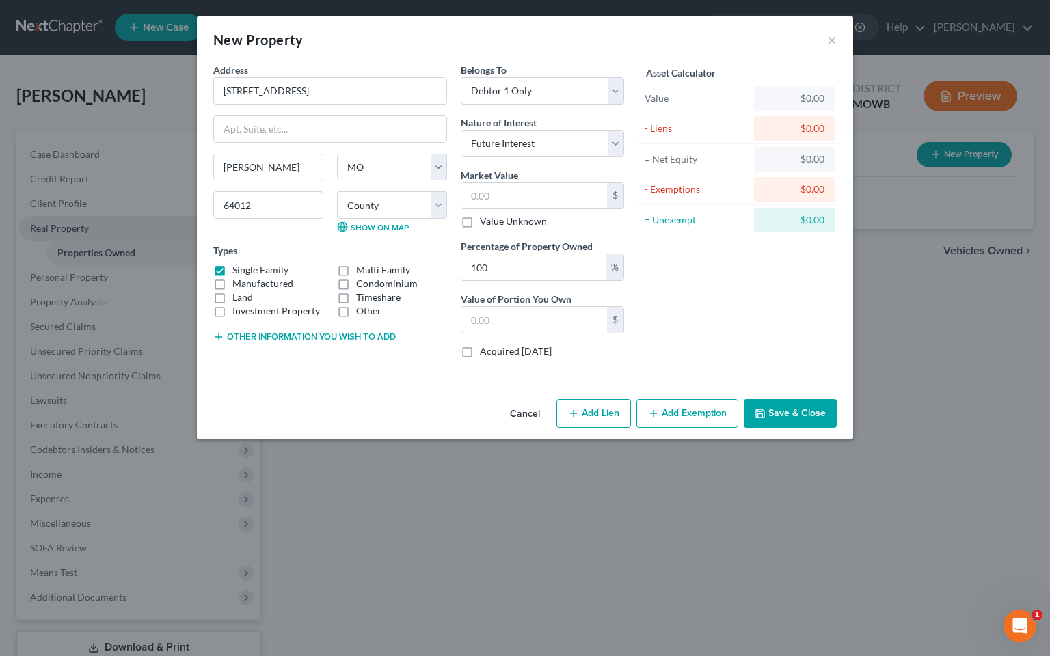
click at [396, 402] on div "Cancel Add Lien Add Lease Add Exemption Save & Close" at bounding box center [525, 416] width 656 height 45
click at [618, 86] on select "Select Debtor 1 Only Debtor 2 Only Debtor 1 And Debtor 2 Only At Least One Of T…" at bounding box center [542, 90] width 163 height 27
click at [517, 200] on input "text" at bounding box center [534, 196] width 146 height 26
type input "1"
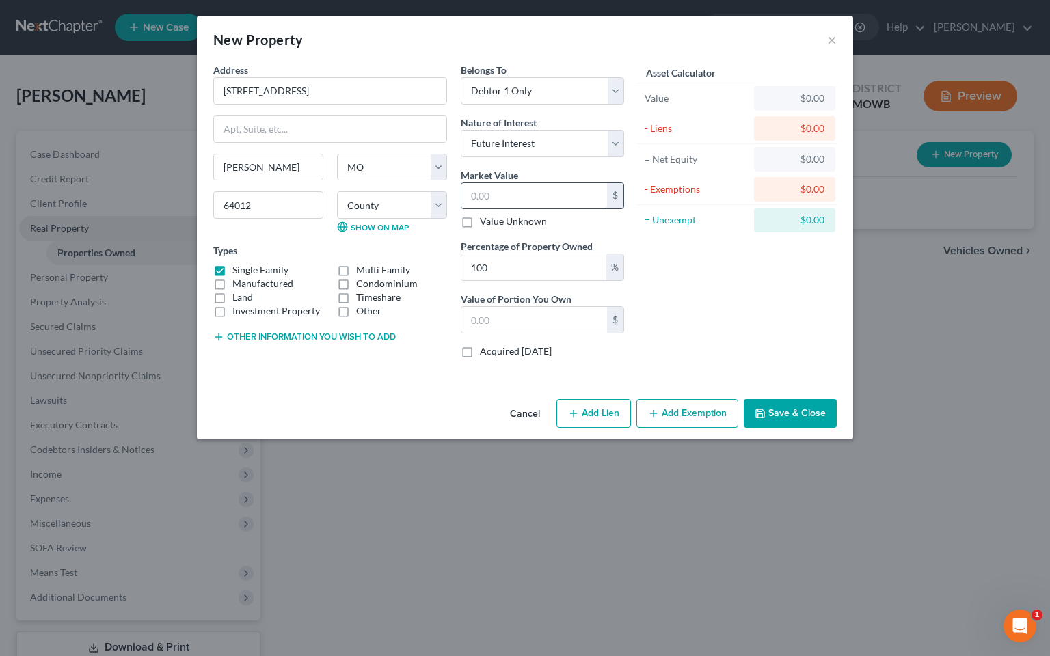
type input "1.00"
type input "17"
type input "17.00"
type input "175"
type input "175.00"
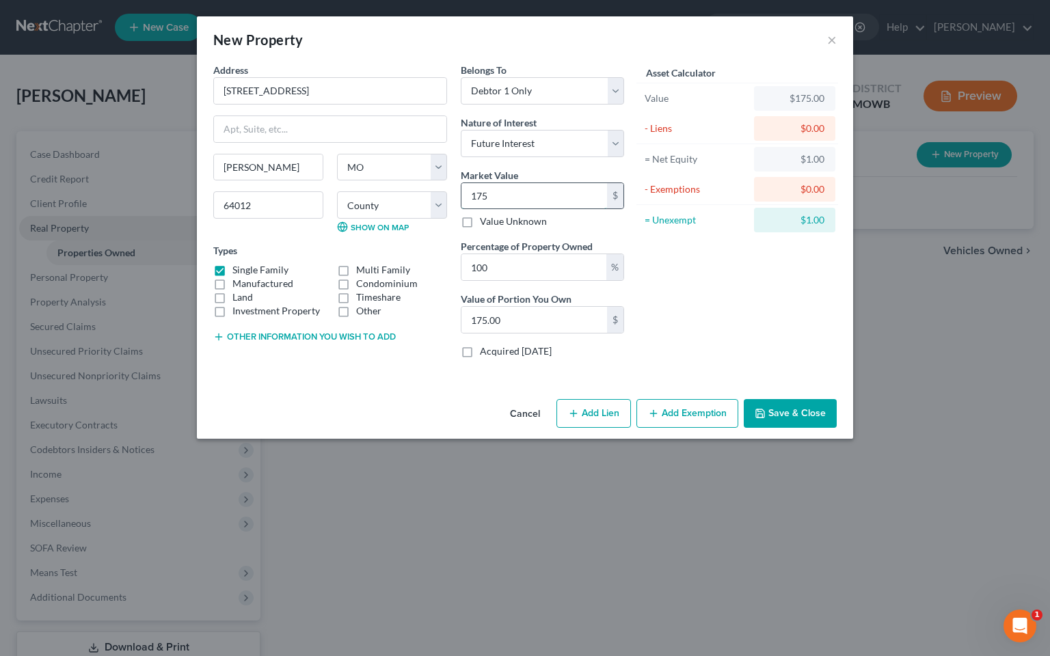
type input "17"
type input "17.00"
type input "1"
type input "1.00"
type input "0"
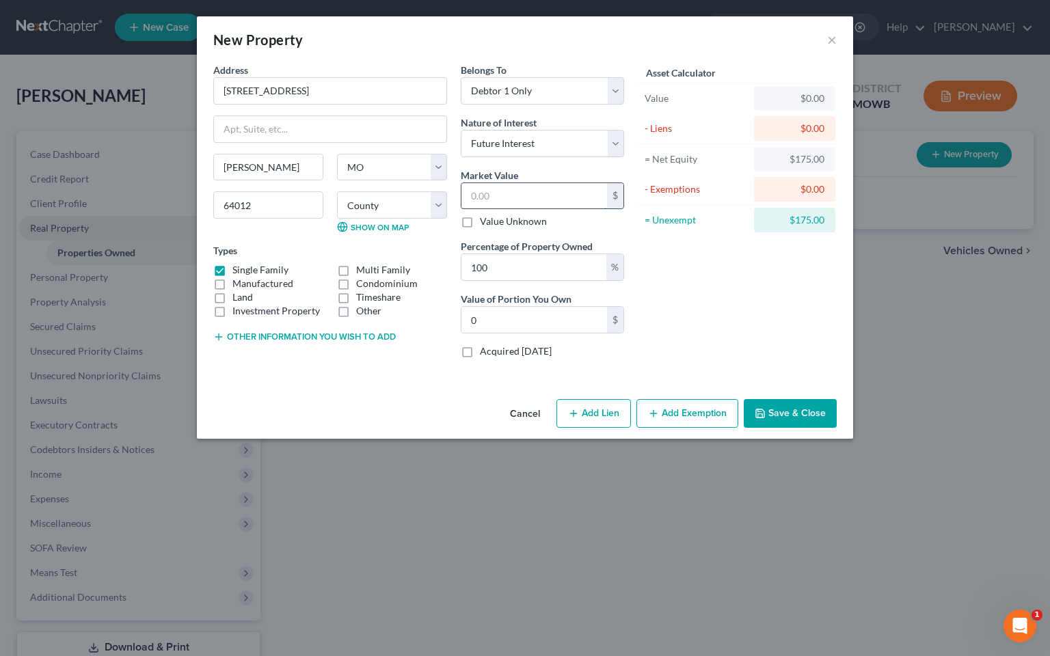
type input "1"
type input "1.00"
type input "16"
type input "16.00"
type input "165"
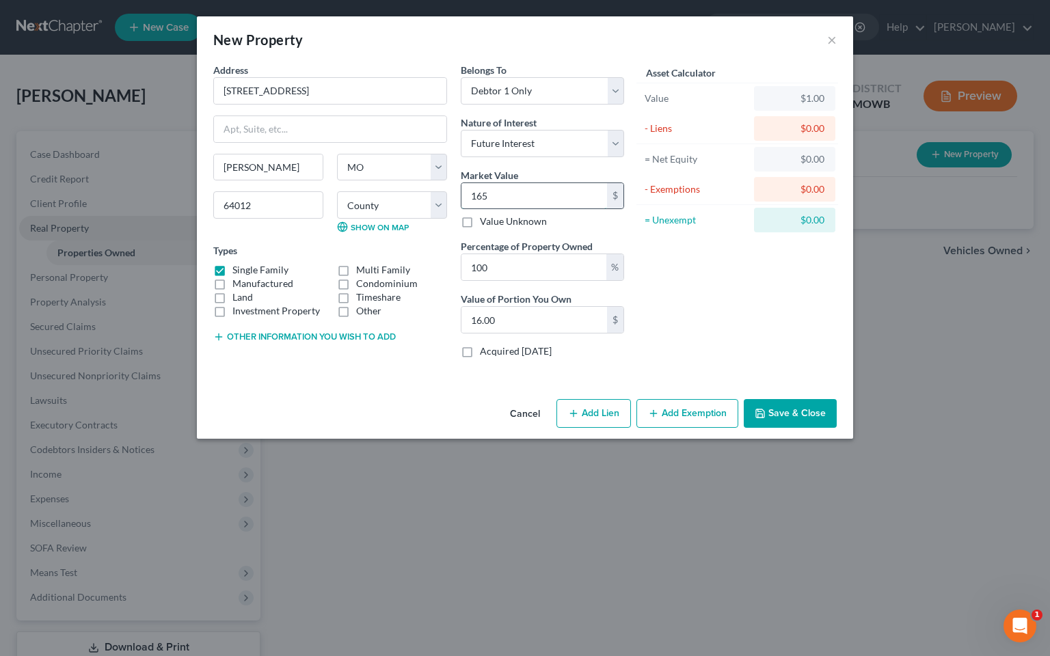
type input "165.00"
type input "1650"
type input "1,650.00"
type input "1,65"
type input "165.00"
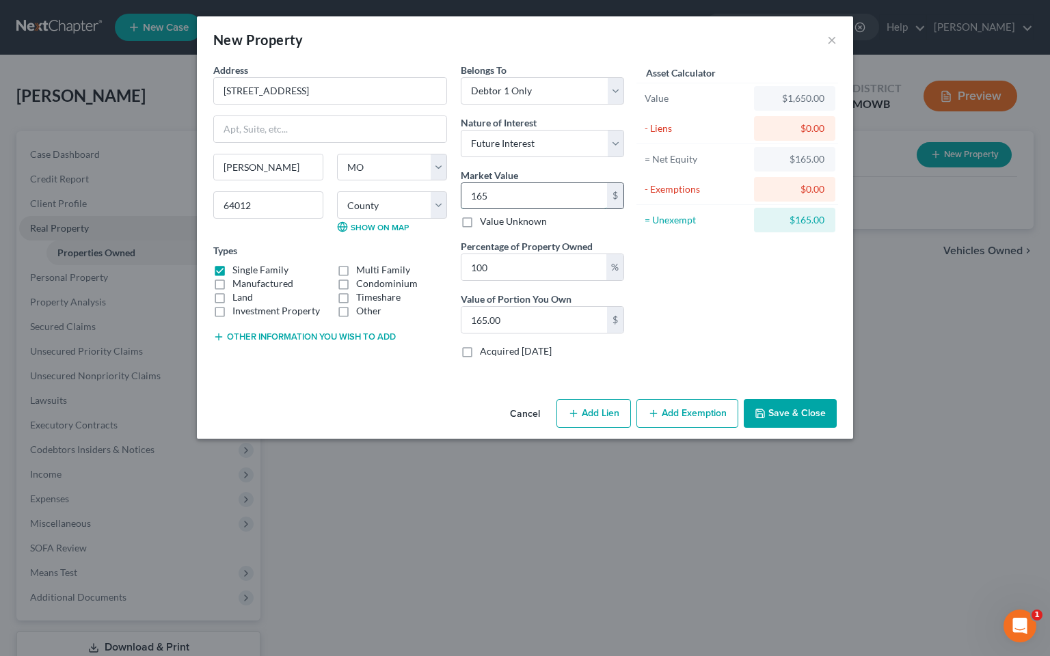
type input "16"
type input "16.00"
type input "1"
type input "1.00"
type input "0"
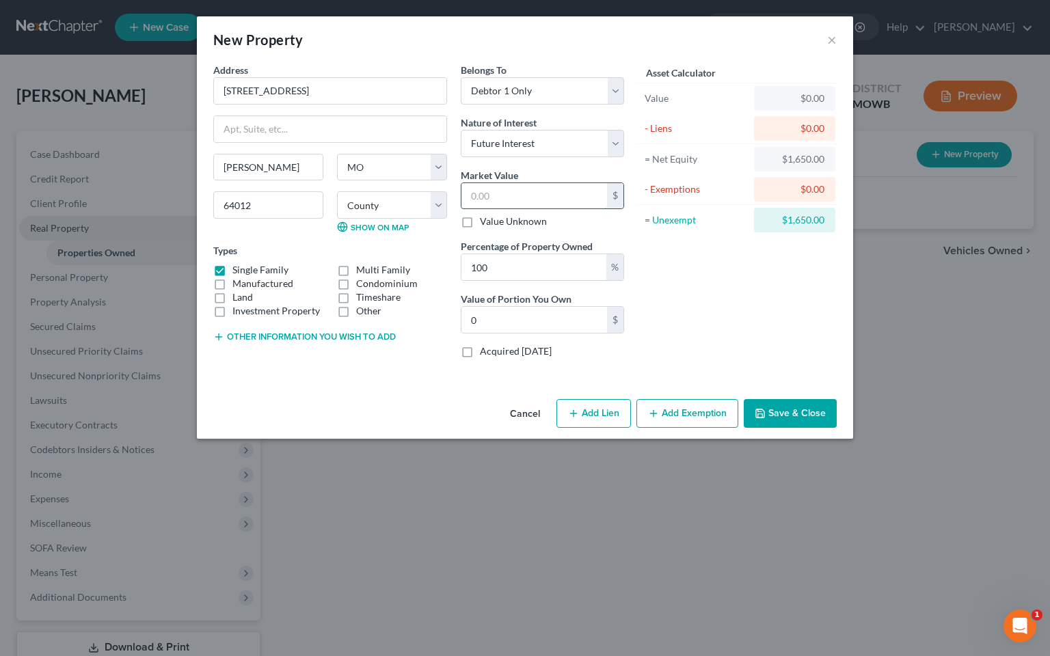
type input "1"
type input "1.00"
type input "17"
type input "17.00"
type input "175"
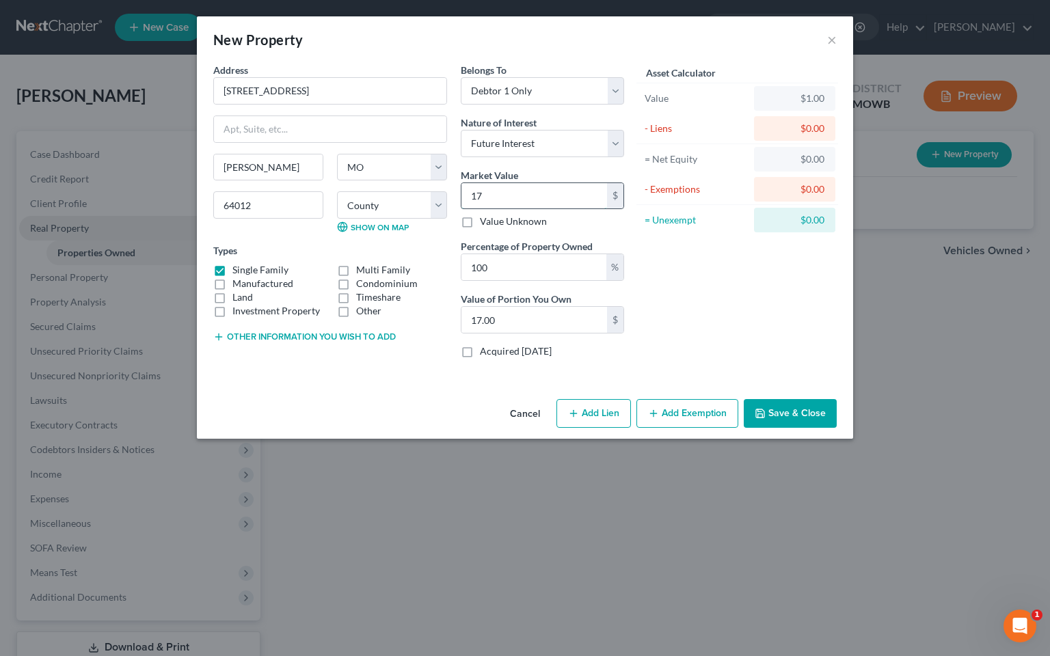
type input "175.00"
type input "1750"
type input "1,750.00"
type input "1,7500"
type input "17,500.00"
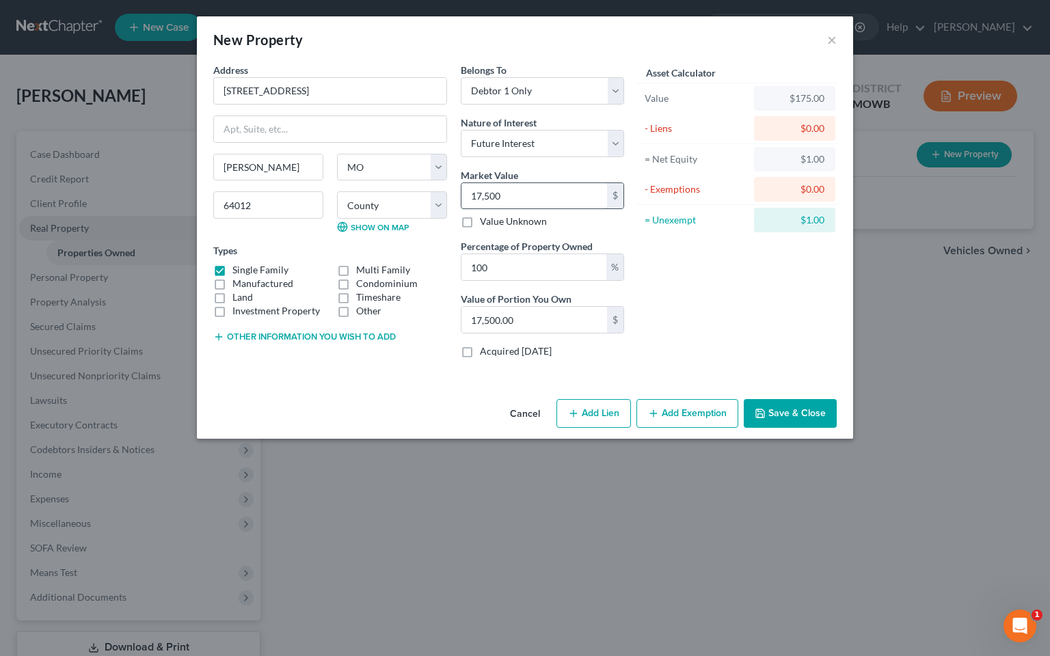
type input "17,5000"
type input "175,000.00"
type input "175,000"
click at [588, 415] on button "Add Lien" at bounding box center [593, 413] width 74 height 29
select select "0"
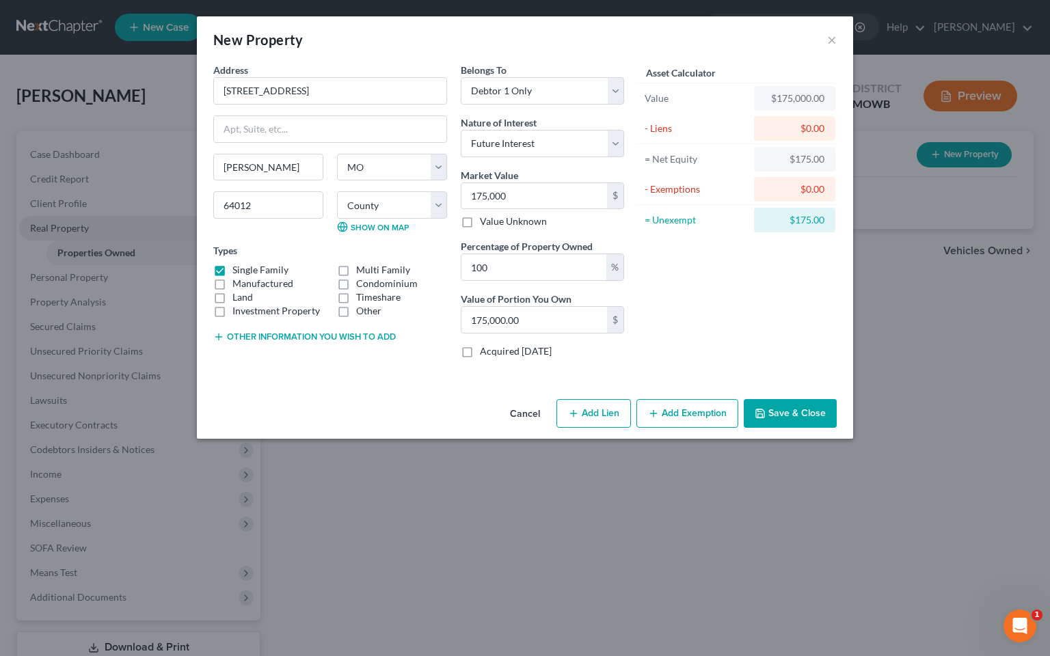
select select "0"
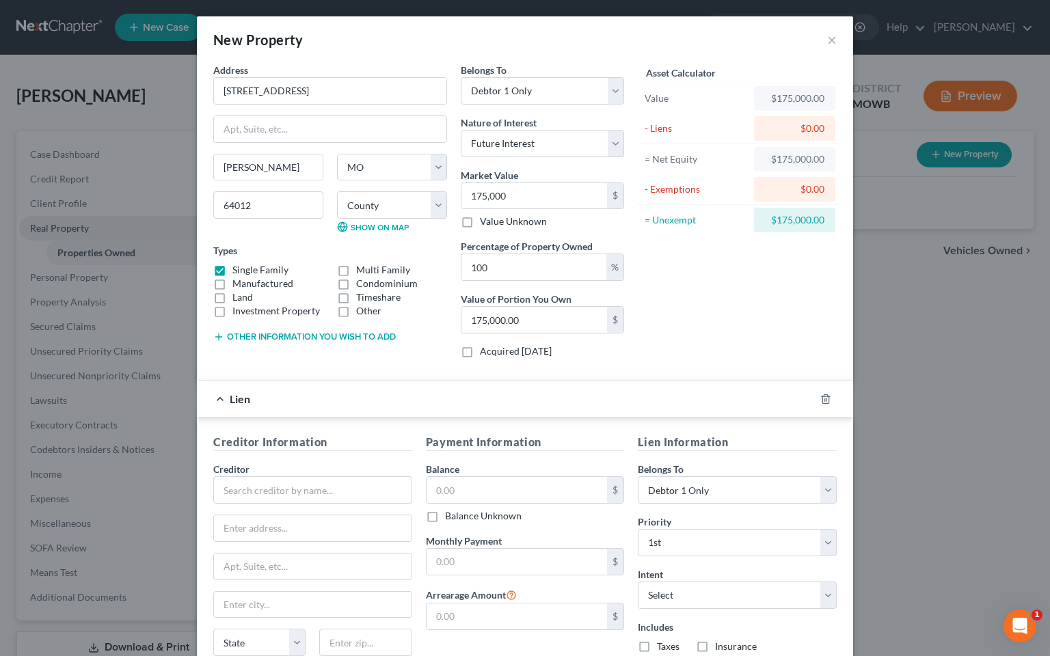
click at [1009, 366] on div "New Property × Address * 217 Cherokee [PERSON_NAME][GEOGRAPHIC_DATA] [US_STATE]…" at bounding box center [525, 328] width 1050 height 656
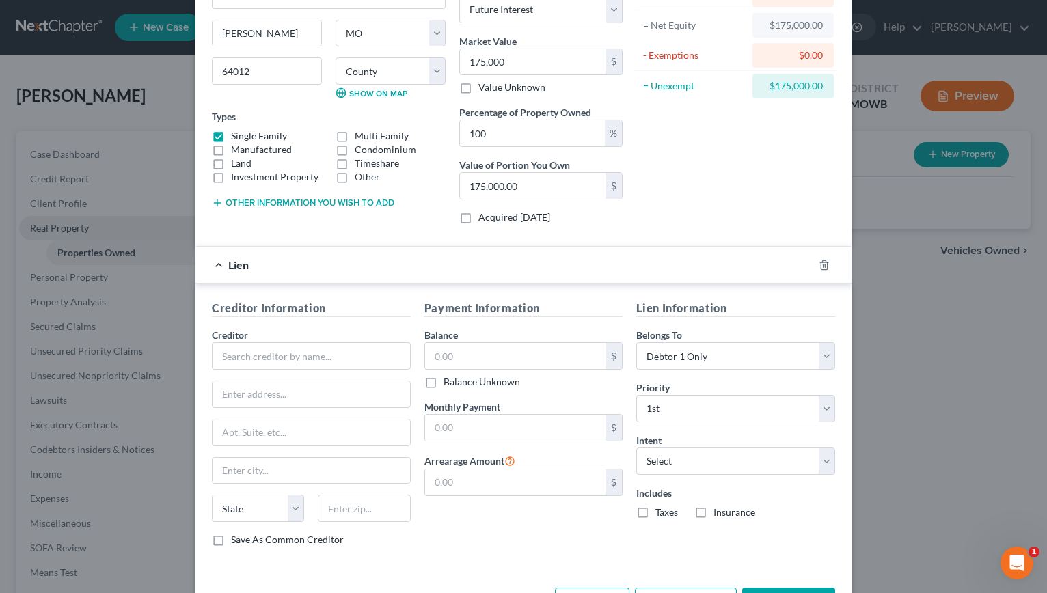
scroll to position [137, 0]
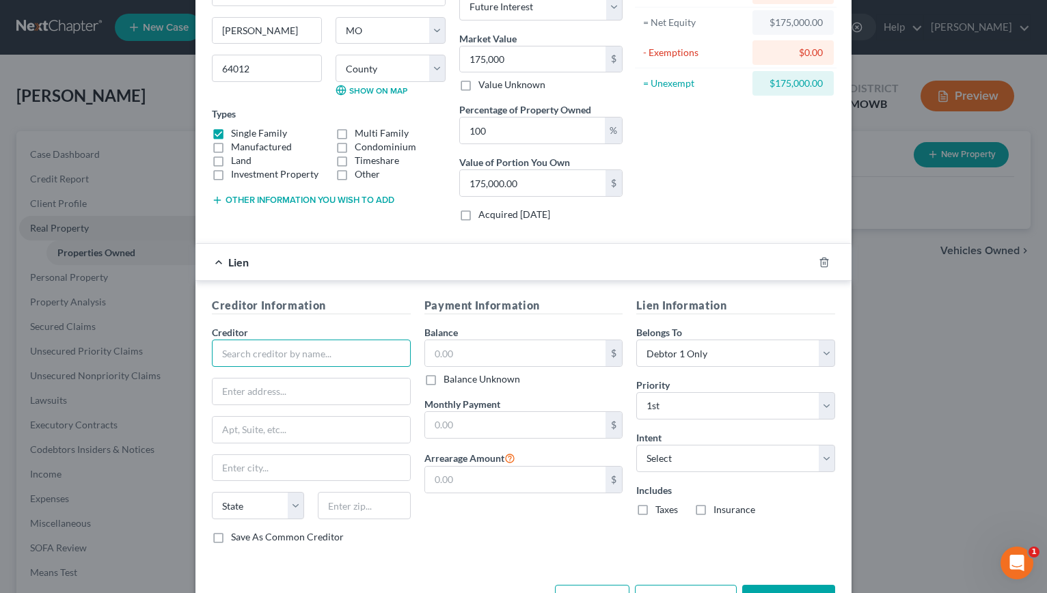
click at [247, 347] on input "text" at bounding box center [311, 353] width 199 height 27
type input "U.S. Bank"
type input "PO Box 21948"
type input "[PERSON_NAME]"
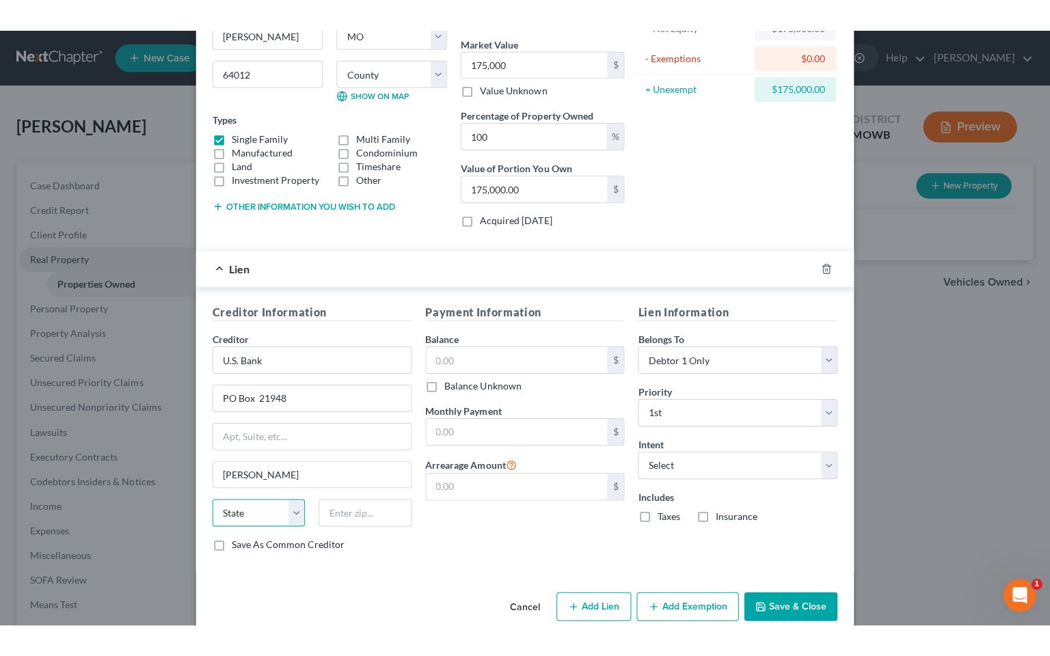
scroll to position [181, 0]
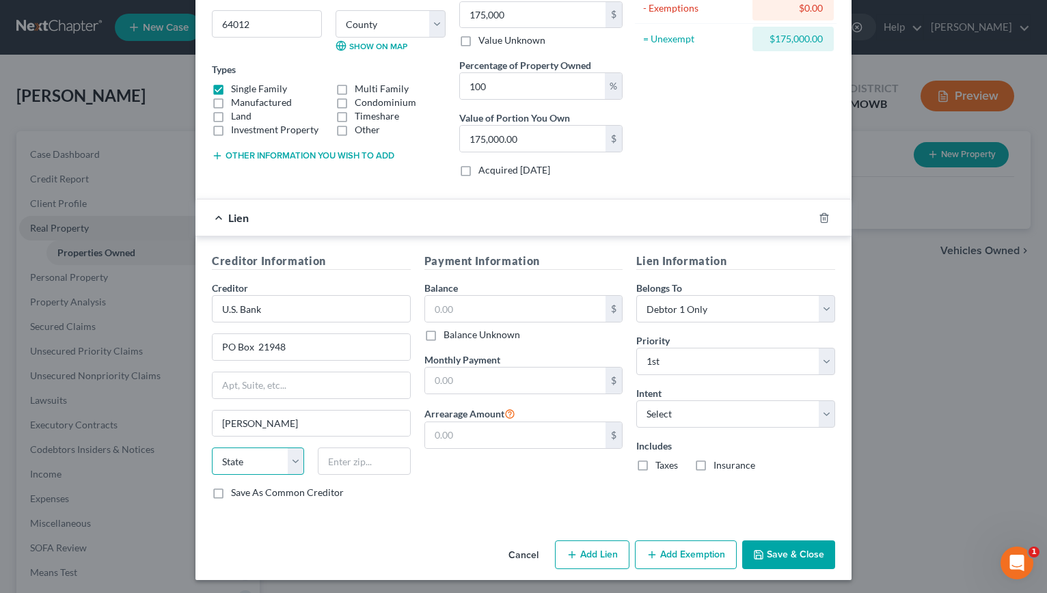
click at [292, 451] on select "State [US_STATE] AK AR AZ CA CO CT DE DC [GEOGRAPHIC_DATA] [GEOGRAPHIC_DATA] GU…" at bounding box center [258, 461] width 92 height 27
click at [212, 448] on select "State [US_STATE] AK AR AZ CA CO CT DE DC [GEOGRAPHIC_DATA] [GEOGRAPHIC_DATA] GU…" at bounding box center [258, 461] width 92 height 27
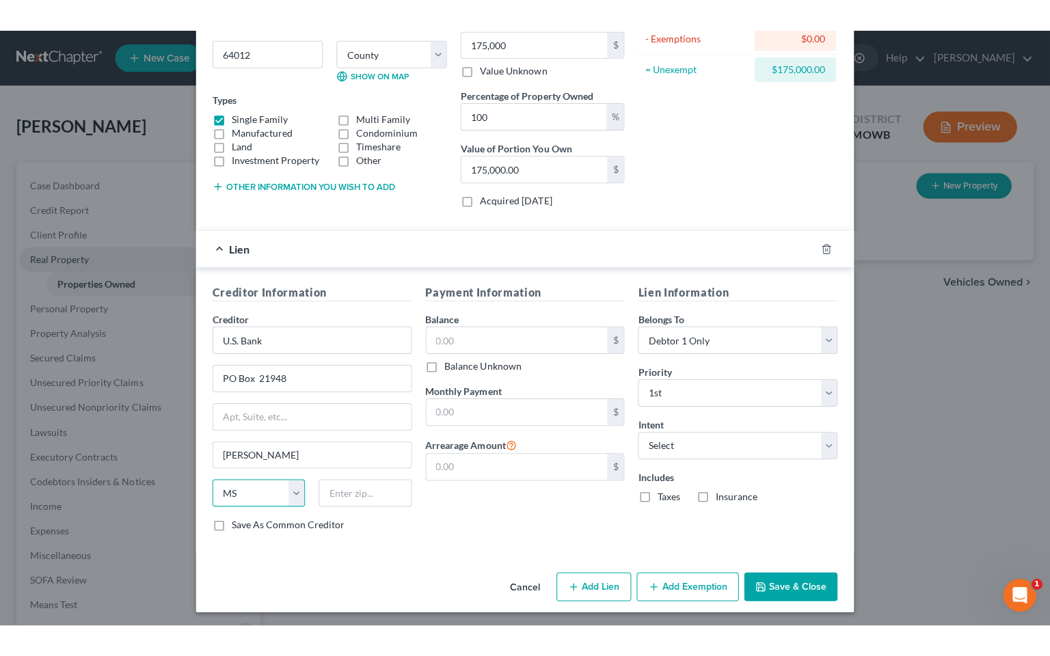
scroll to position [118, 0]
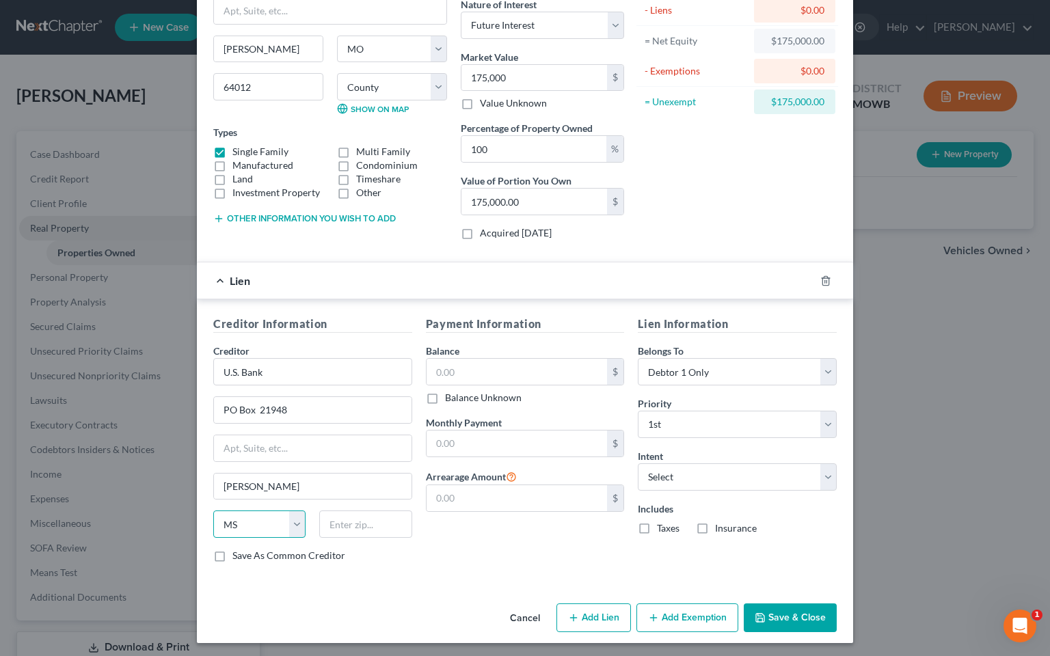
click at [292, 524] on select "State [US_STATE] AK AR AZ CA CO CT DE DC [GEOGRAPHIC_DATA] [GEOGRAPHIC_DATA] GU…" at bounding box center [259, 523] width 92 height 27
select select "24"
click at [213, 510] on select "State [US_STATE] AK AR AZ CA CO CT DE DC [GEOGRAPHIC_DATA] [GEOGRAPHIC_DATA] GU…" at bounding box center [259, 523] width 92 height 27
click at [459, 360] on input "text" at bounding box center [516, 372] width 181 height 26
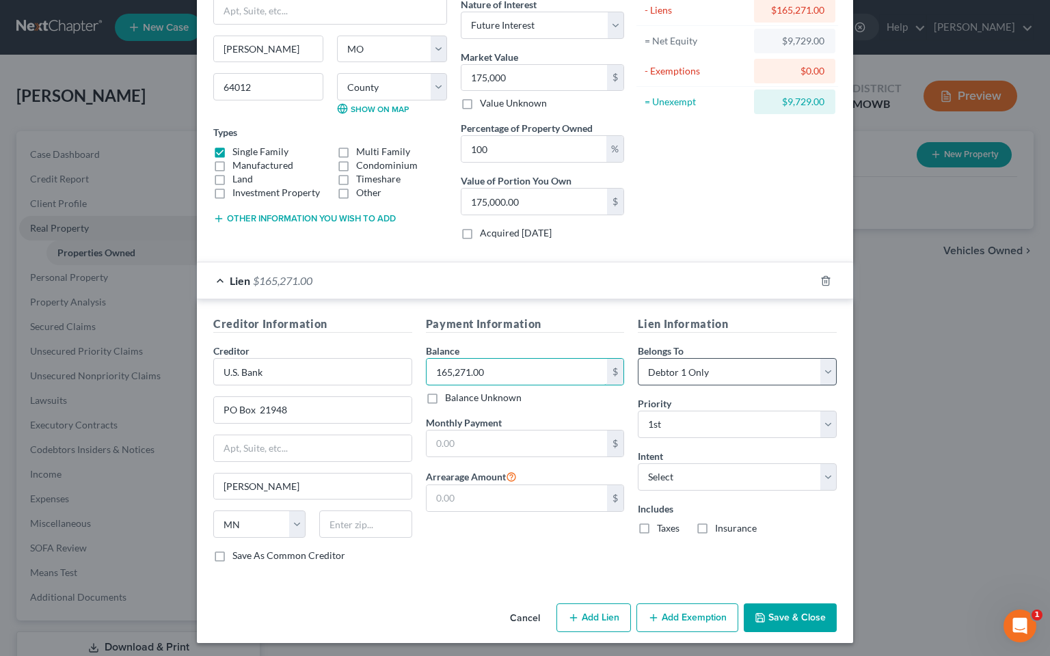
type input "165,271.00"
click at [819, 366] on select "Select Debtor 1 Only Debtor 2 Only Debtor 1 And Debtor 2 Only At Least One Of T…" at bounding box center [737, 371] width 199 height 27
click at [813, 530] on div "Includes Taxes Insurance" at bounding box center [737, 518] width 199 height 33
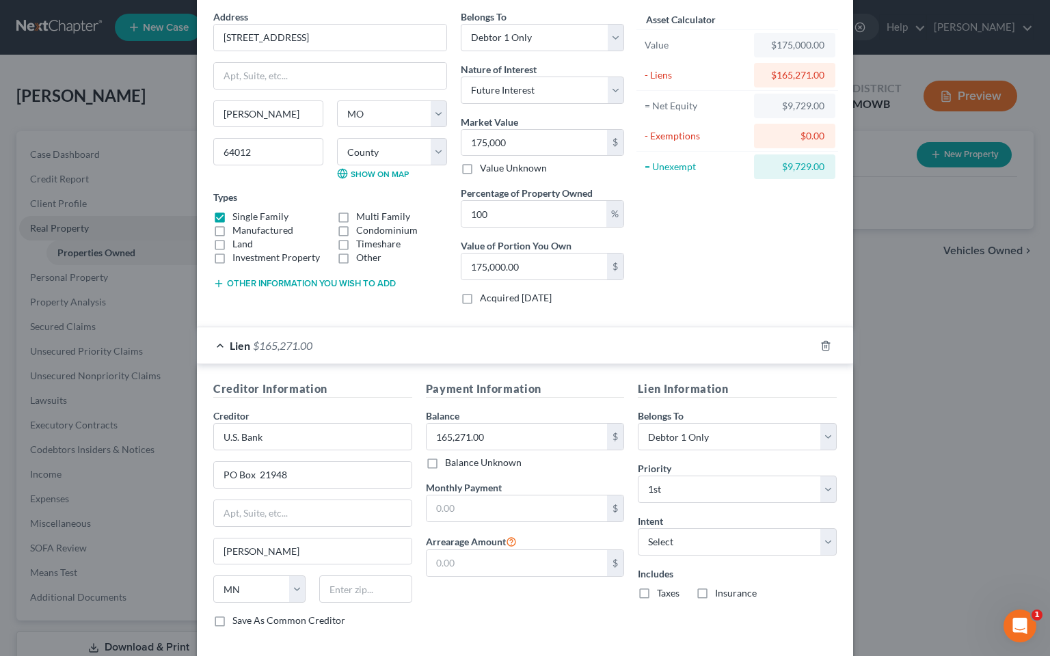
scroll to position [0, 0]
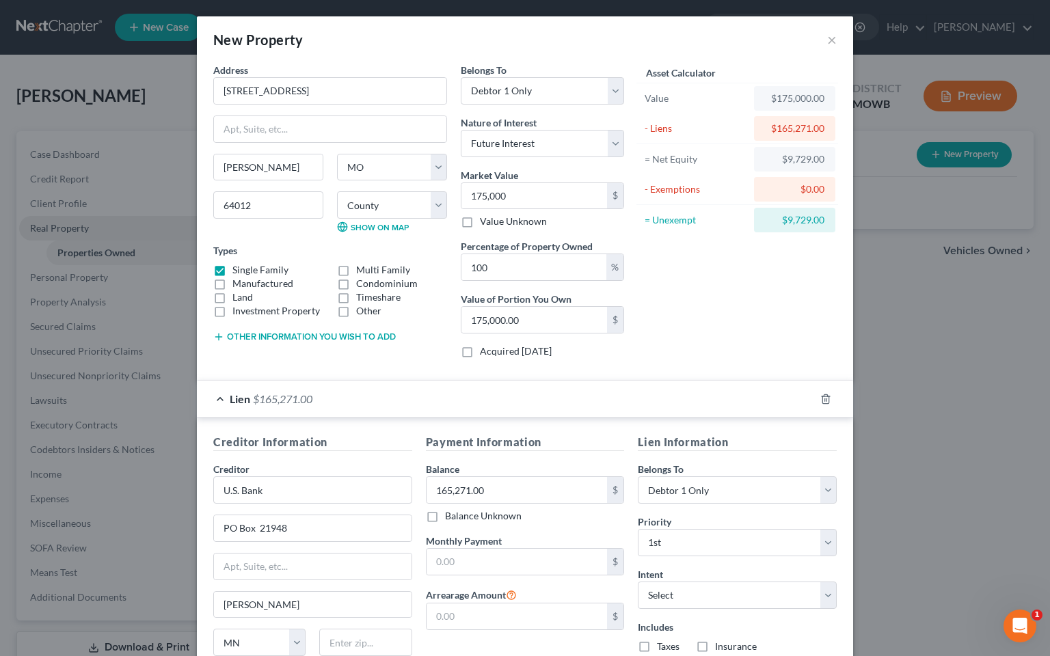
click at [668, 184] on div "- Exemptions" at bounding box center [695, 189] width 103 height 14
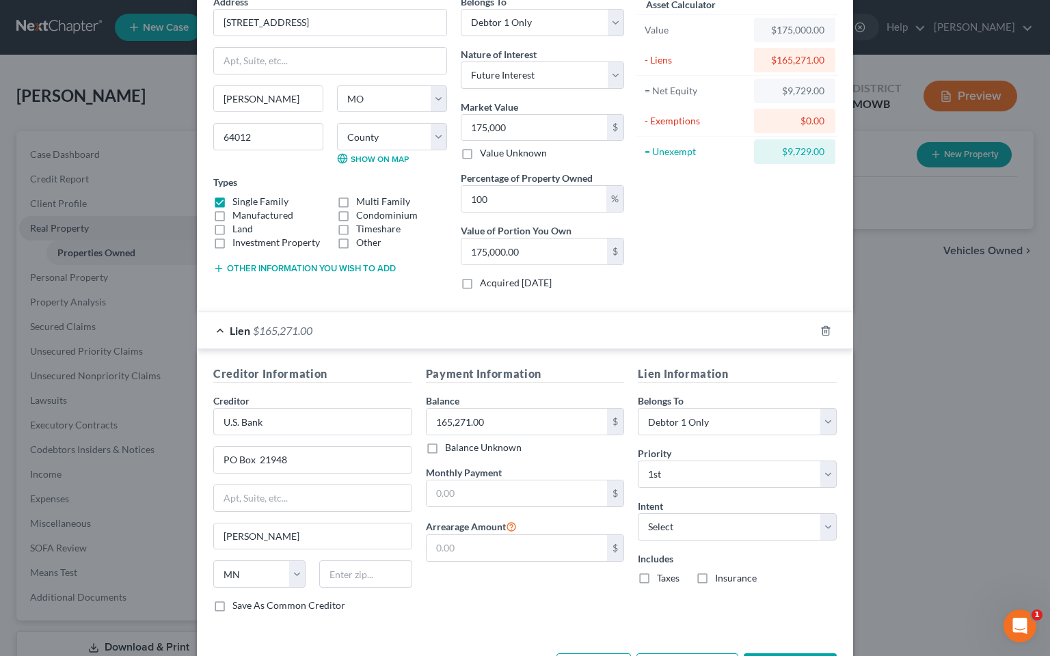
scroll to position [118, 0]
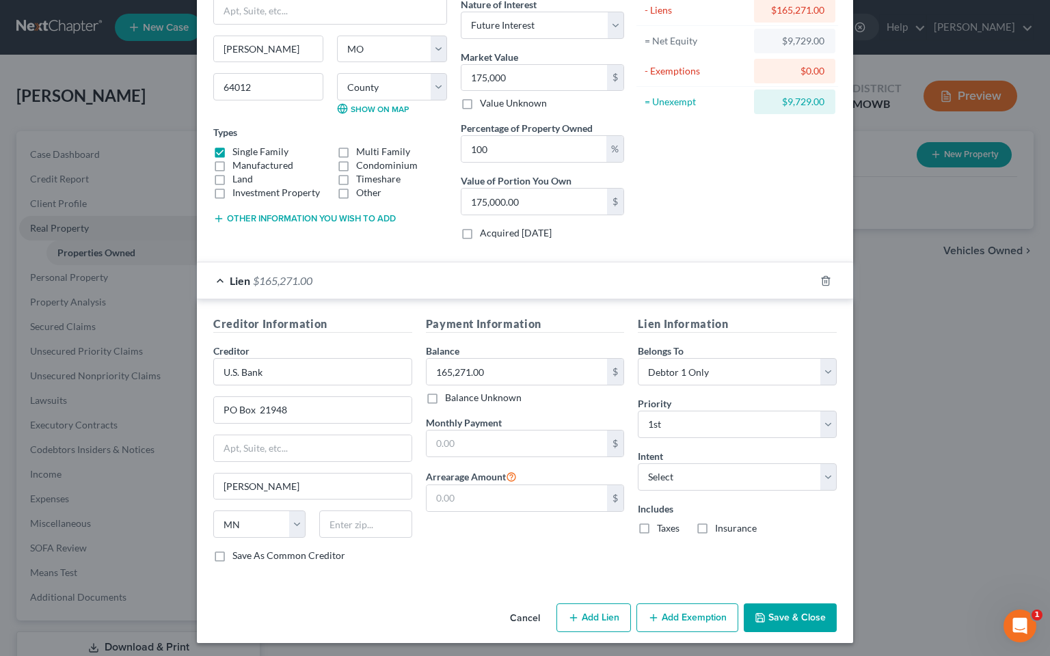
click at [670, 592] on button "Add Exemption" at bounding box center [687, 617] width 102 height 29
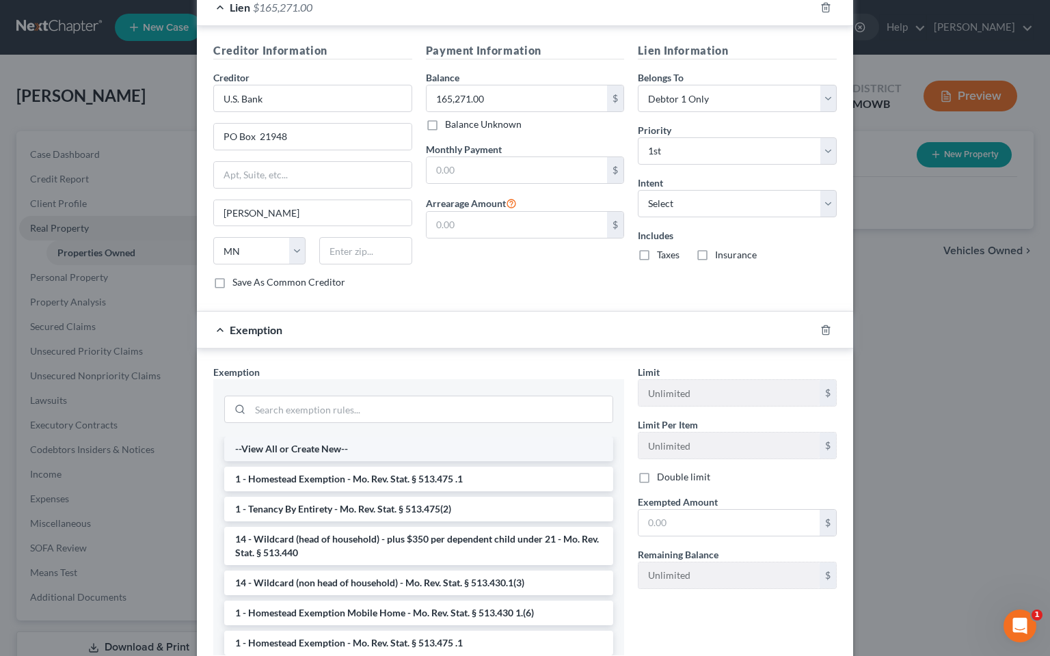
scroll to position [460, 0]
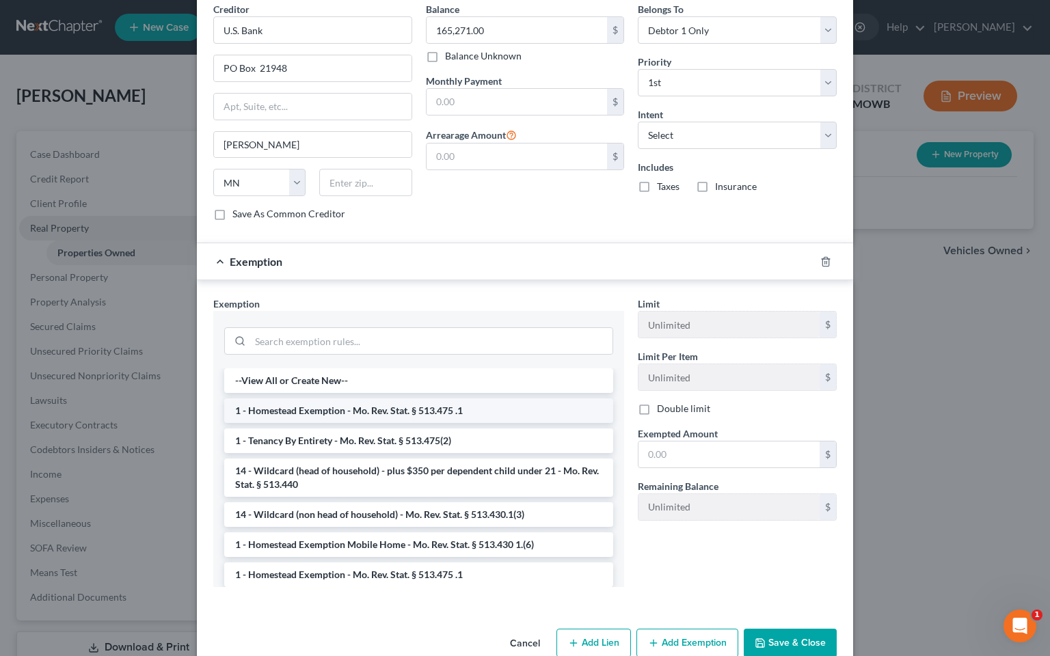
click at [409, 402] on li "1 - Homestead Exemption - Mo. Rev. Stat. § 513.475 .1" at bounding box center [418, 410] width 389 height 25
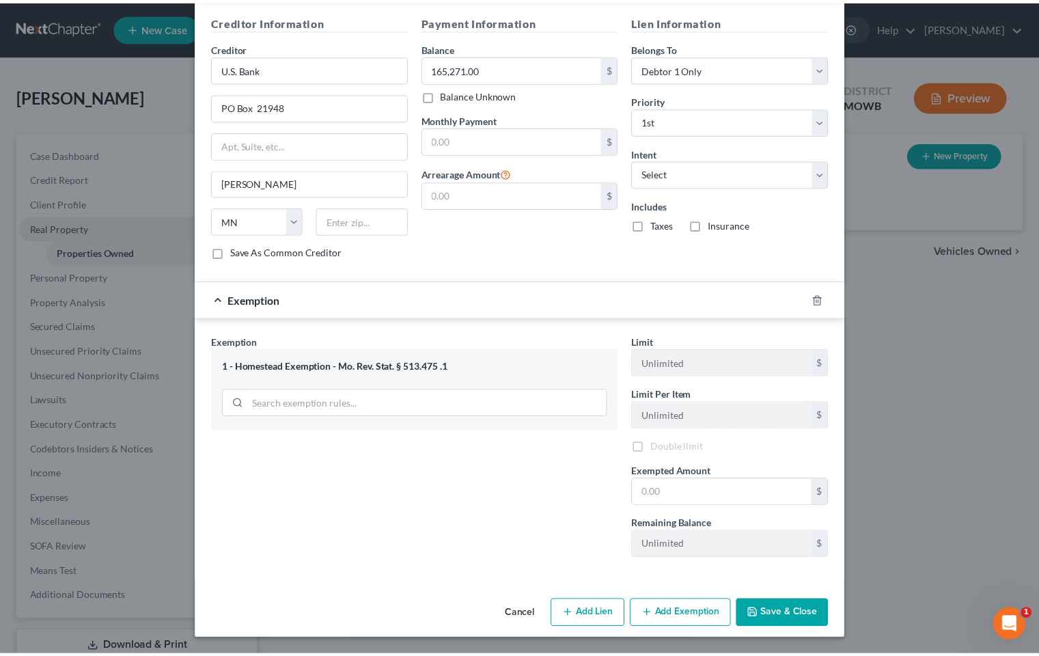
scroll to position [420, 0]
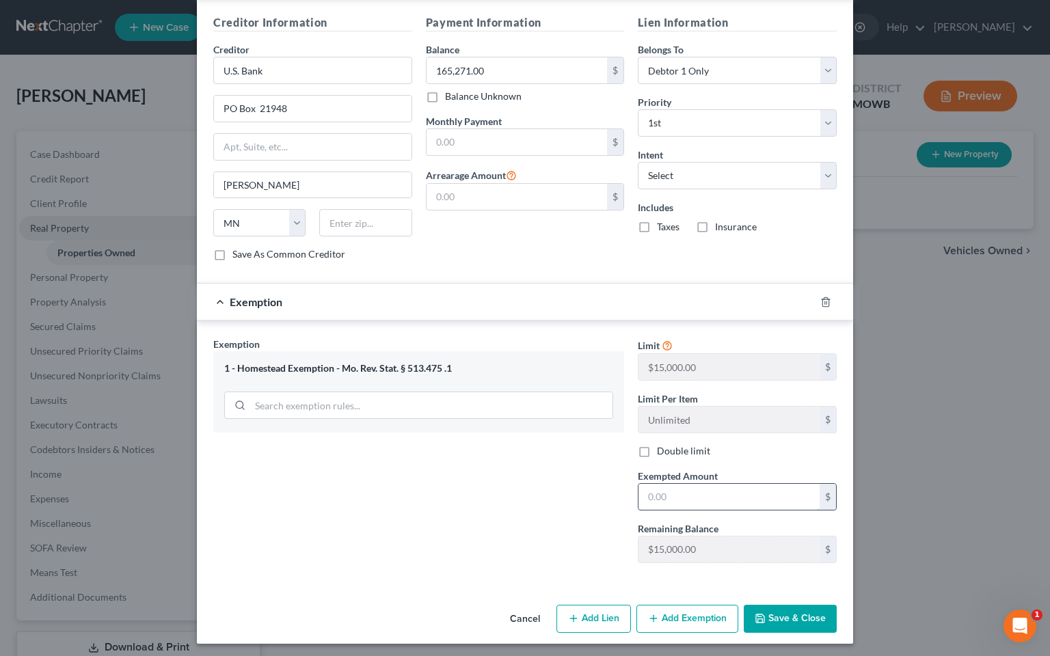
click at [700, 492] on input "text" at bounding box center [728, 497] width 181 height 26
click at [691, 497] on input "text" at bounding box center [728, 497] width 181 height 26
type input "15,000.00"
click at [754, 592] on icon "button" at bounding box center [759, 618] width 11 height 11
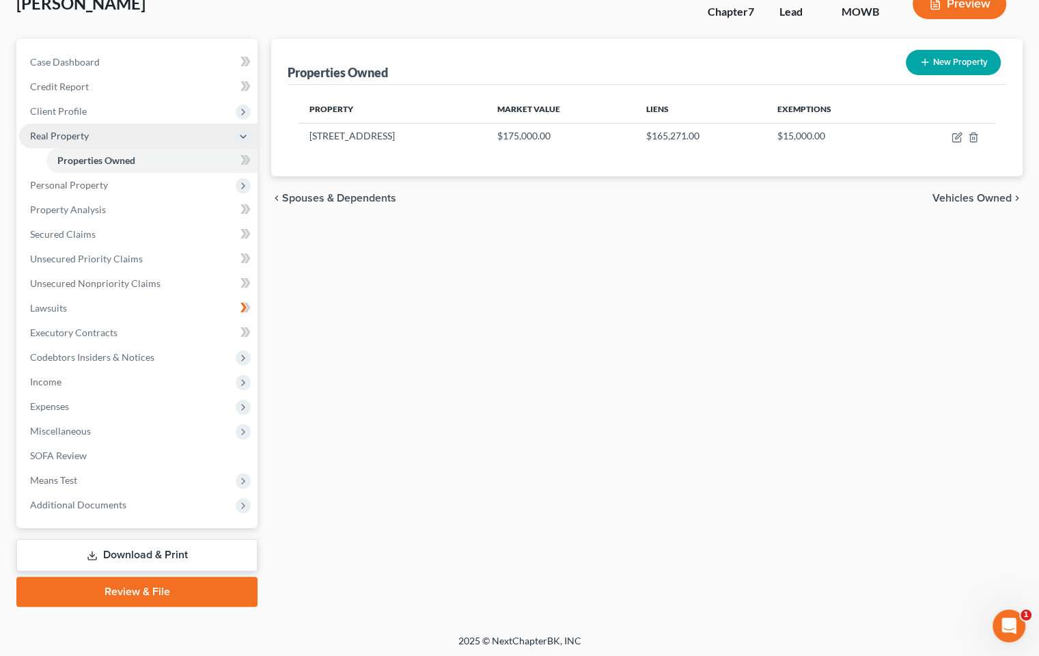
scroll to position [94, 0]
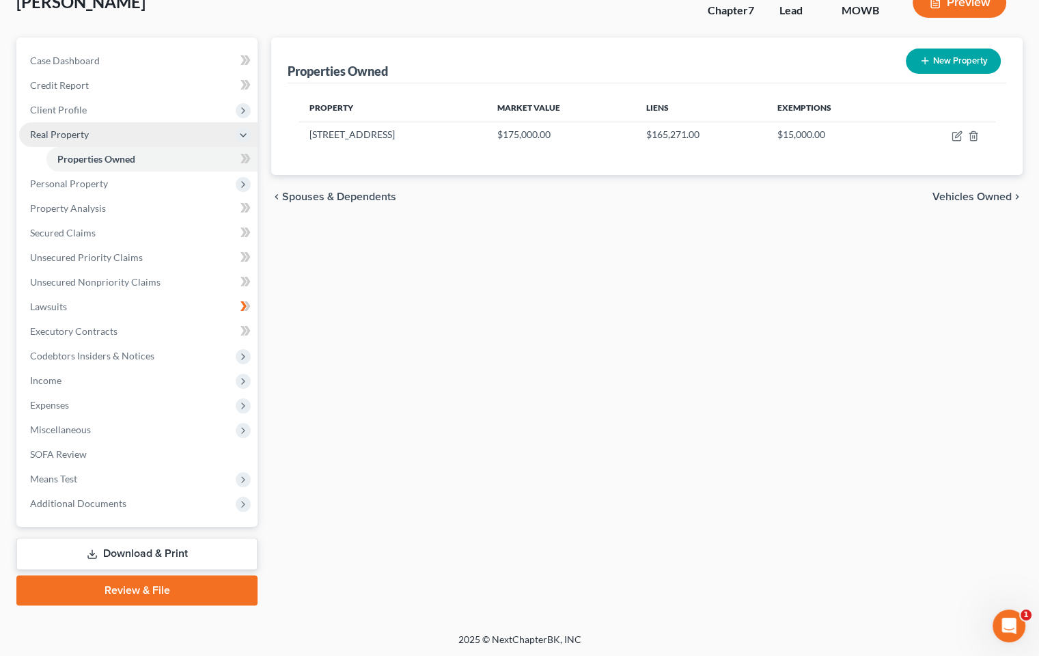
click at [241, 549] on link "Download & Print" at bounding box center [136, 554] width 241 height 32
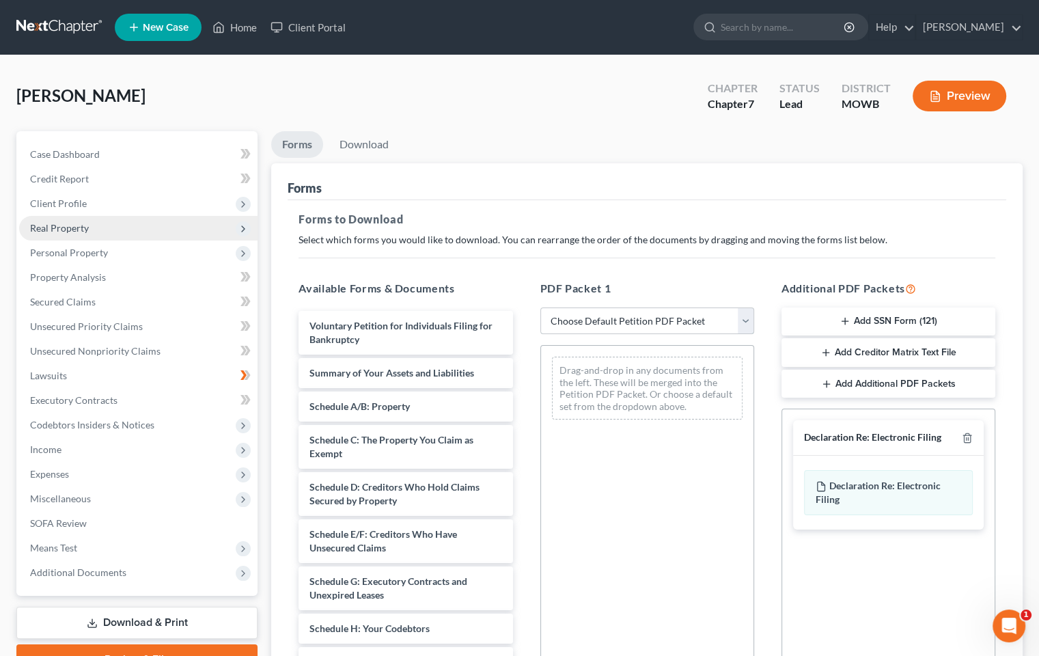
click at [746, 321] on select "Choose Default Petition PDF Packet Complete Bankruptcy Petition (all forms and …" at bounding box center [648, 321] width 214 height 27
select select "2"
click at [541, 308] on select "Choose Default Petition PDF Packet Complete Bankruptcy Petition (all forms and …" at bounding box center [648, 321] width 214 height 27
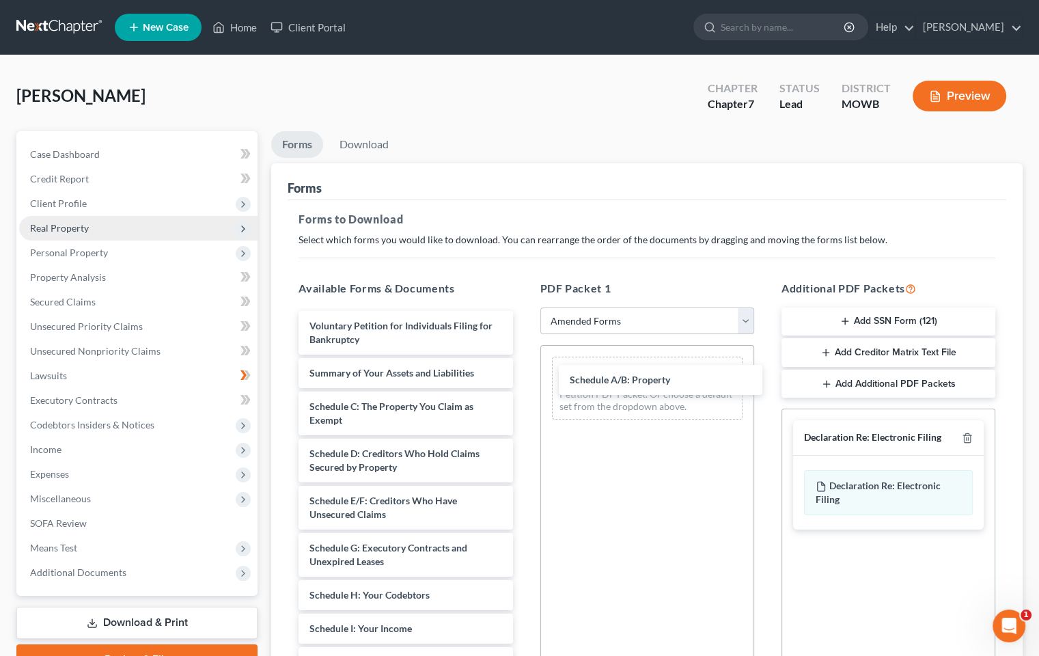
drag, startPoint x: 363, startPoint y: 405, endPoint x: 621, endPoint y: 381, distance: 258.7
click at [523, 380] on div "Schedule A/B: Property Voluntary Petition for Individuals Filing for Bankruptcy…" at bounding box center [406, 662] width 236 height 703
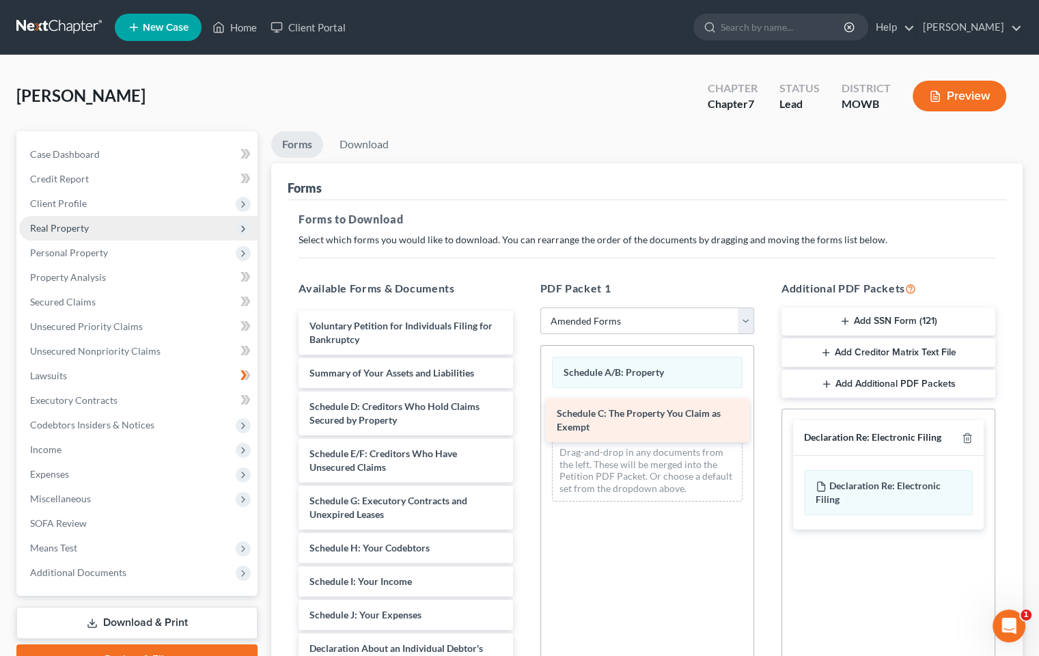
drag, startPoint x: 390, startPoint y: 402, endPoint x: 638, endPoint y: 410, distance: 247.5
click at [523, 410] on div "Schedule C: The Property You Claim as Exempt Voluntary Petition for Individuals…" at bounding box center [406, 638] width 236 height 655
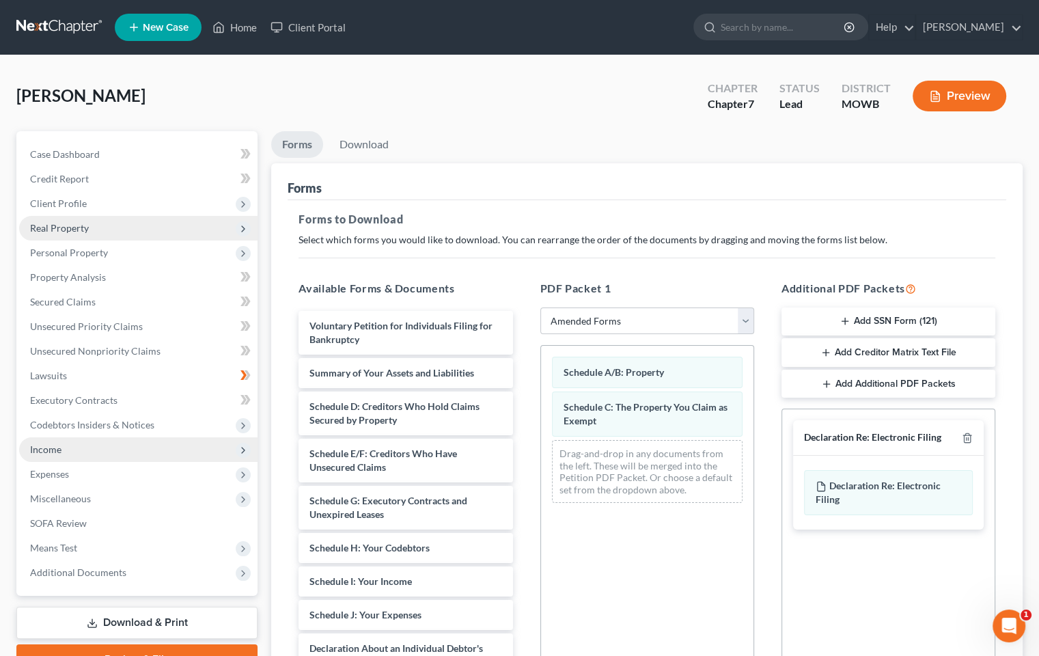
click at [88, 457] on span "Income" at bounding box center [138, 449] width 238 height 25
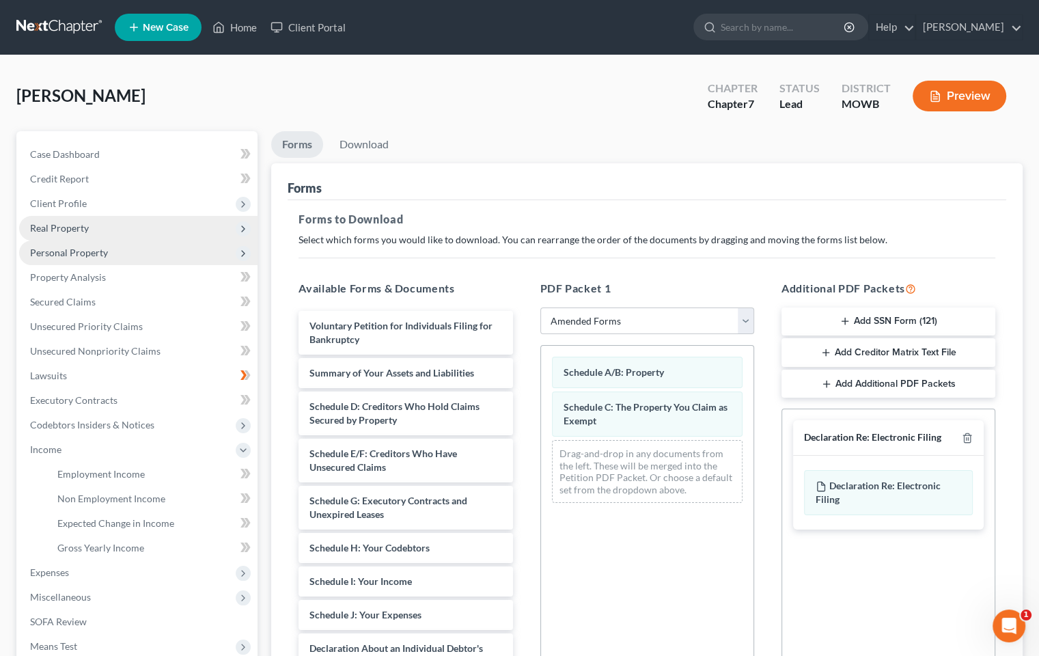
click at [101, 258] on span "Personal Property" at bounding box center [138, 253] width 238 height 25
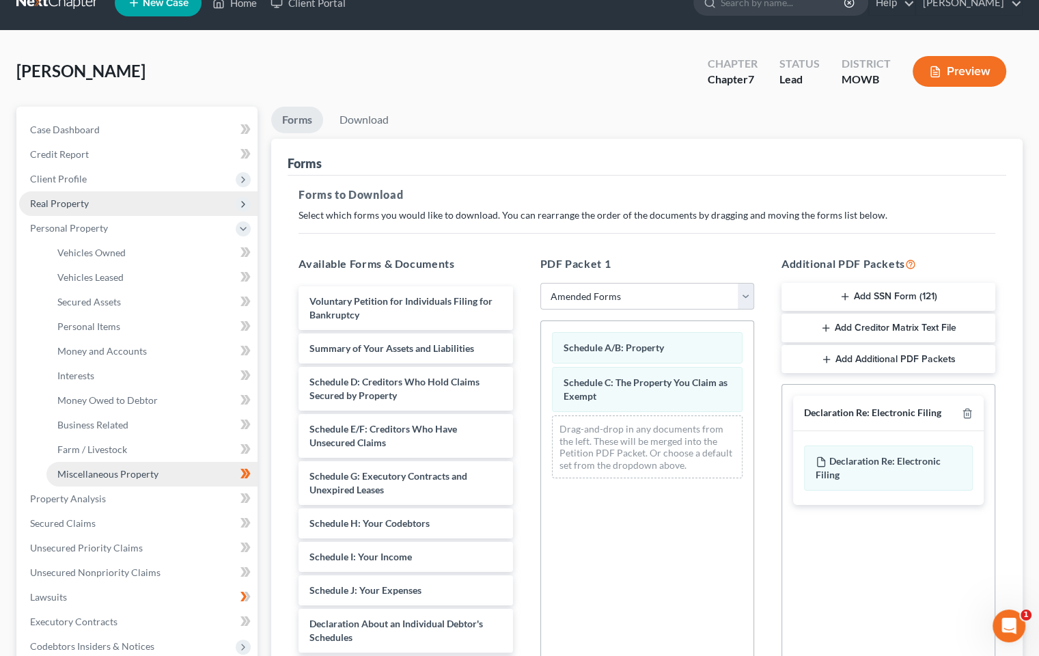
scroll to position [68, 0]
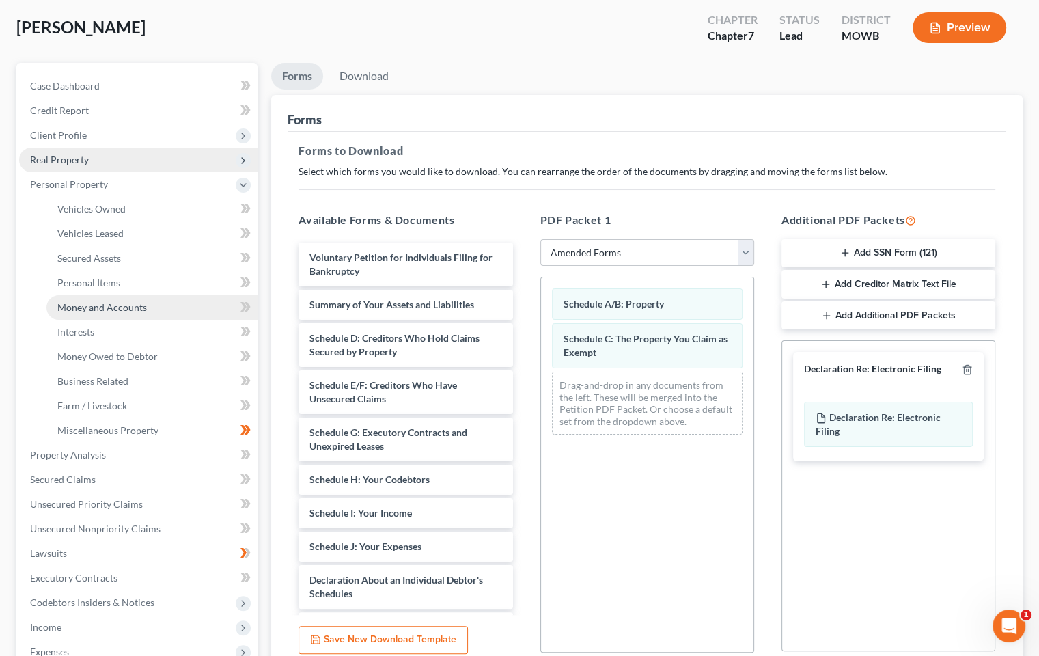
click at [113, 306] on span "Money and Accounts" at bounding box center [102, 307] width 90 height 12
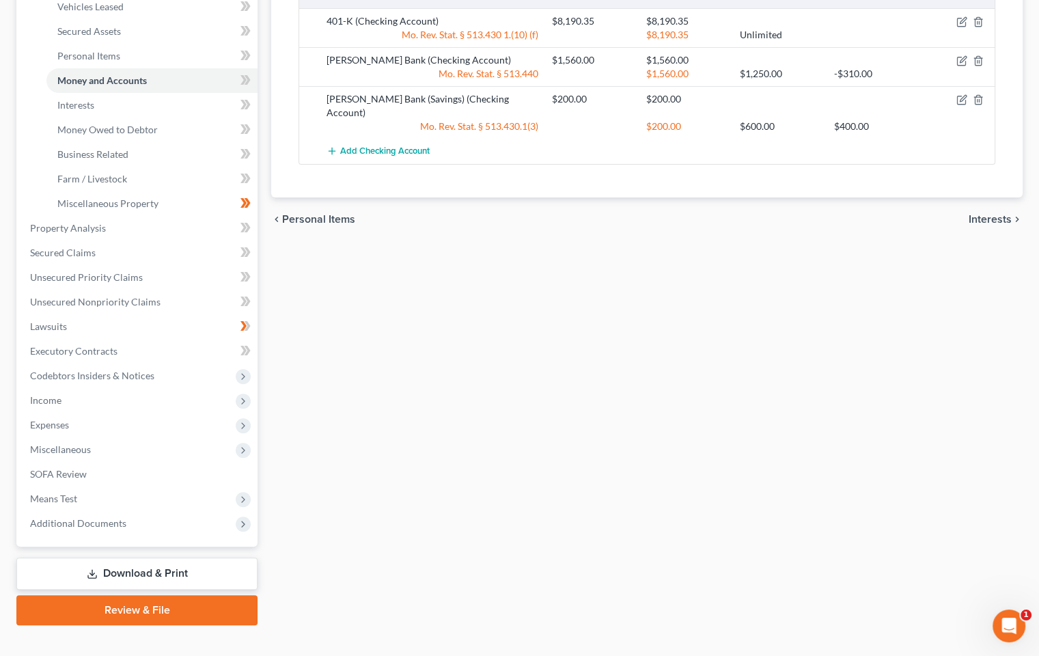
scroll to position [315, 0]
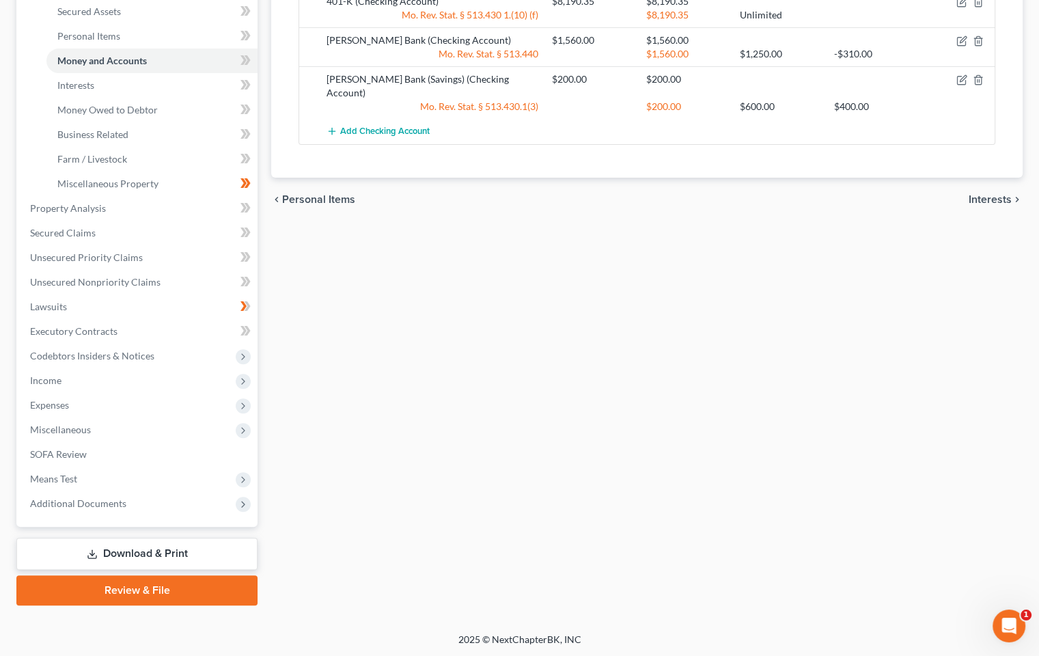
click at [211, 555] on link "Download & Print" at bounding box center [136, 554] width 241 height 32
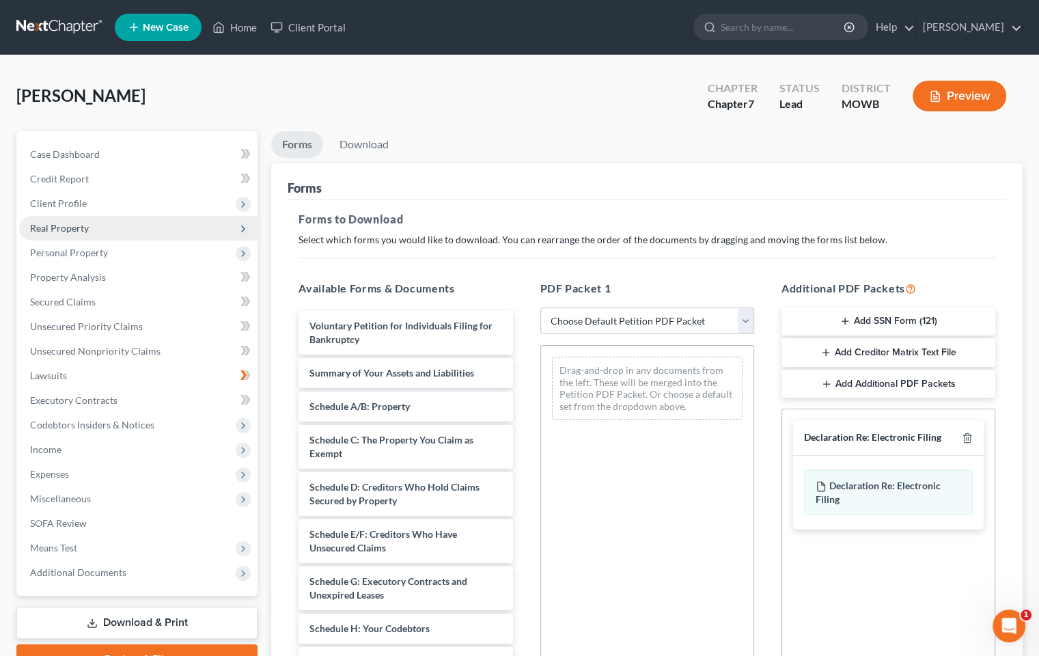
click at [748, 325] on select "Choose Default Petition PDF Packet Complete Bankruptcy Petition (all forms and …" at bounding box center [648, 321] width 214 height 27
select select "2"
click at [541, 308] on select "Choose Default Petition PDF Packet Complete Bankruptcy Petition (all forms and …" at bounding box center [648, 321] width 214 height 27
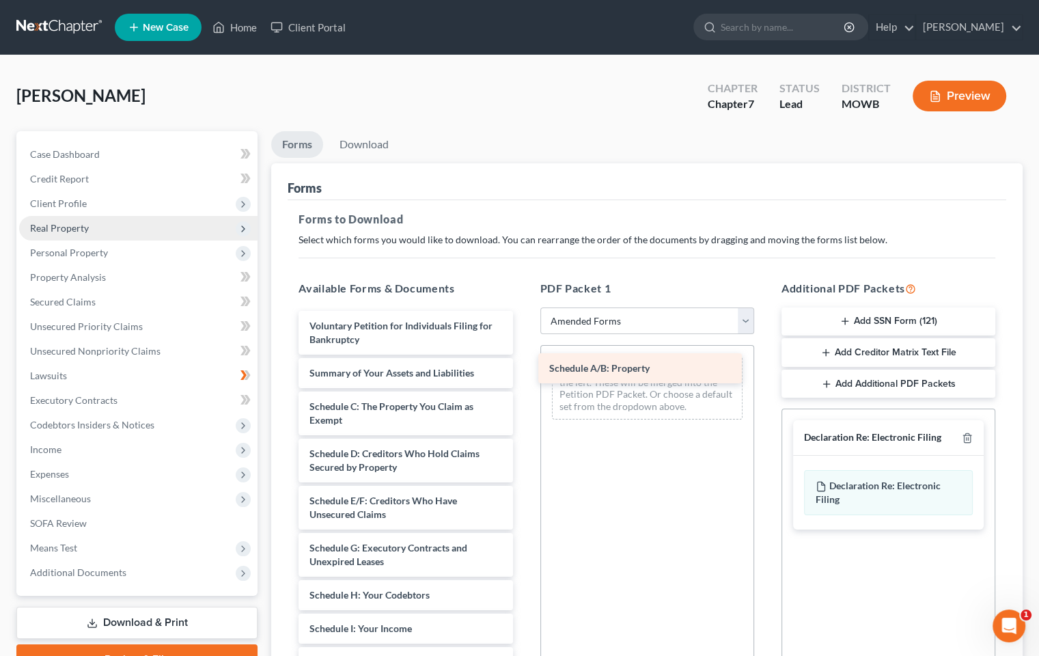
drag, startPoint x: 368, startPoint y: 413, endPoint x: 608, endPoint y: 379, distance: 242.3
click at [523, 379] on div "Schedule A/B: Property Voluntary Petition for Individuals Filing for Bankruptcy…" at bounding box center [406, 662] width 236 height 703
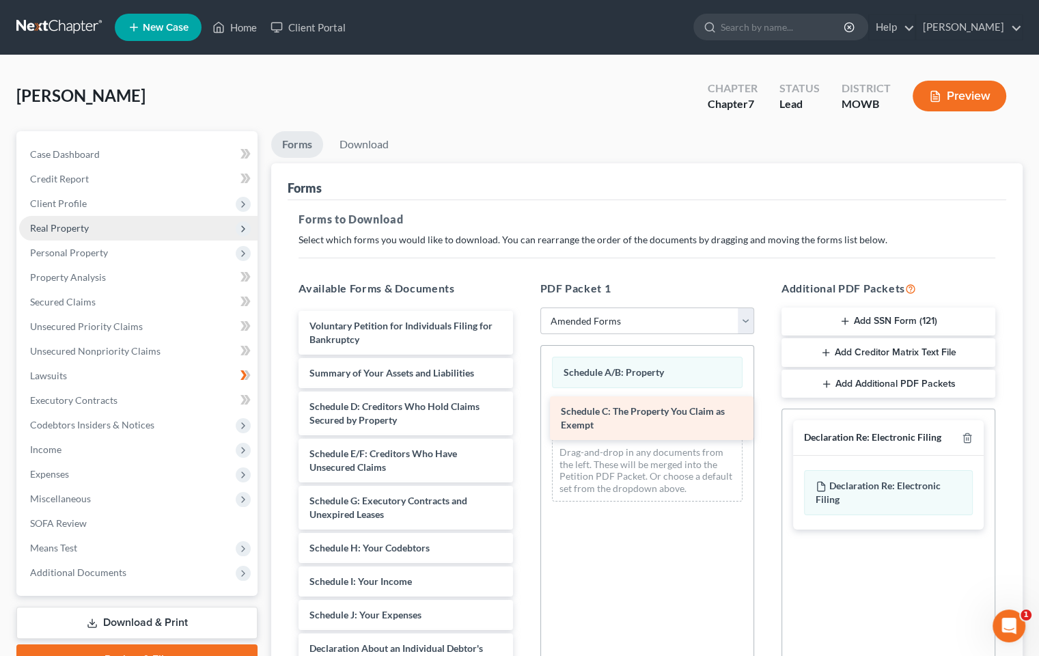
drag, startPoint x: 405, startPoint y: 403, endPoint x: 656, endPoint y: 409, distance: 251.6
click at [523, 409] on div "Schedule C: The Property You Claim as Exempt Voluntary Petition for Individuals…" at bounding box center [406, 638] width 236 height 655
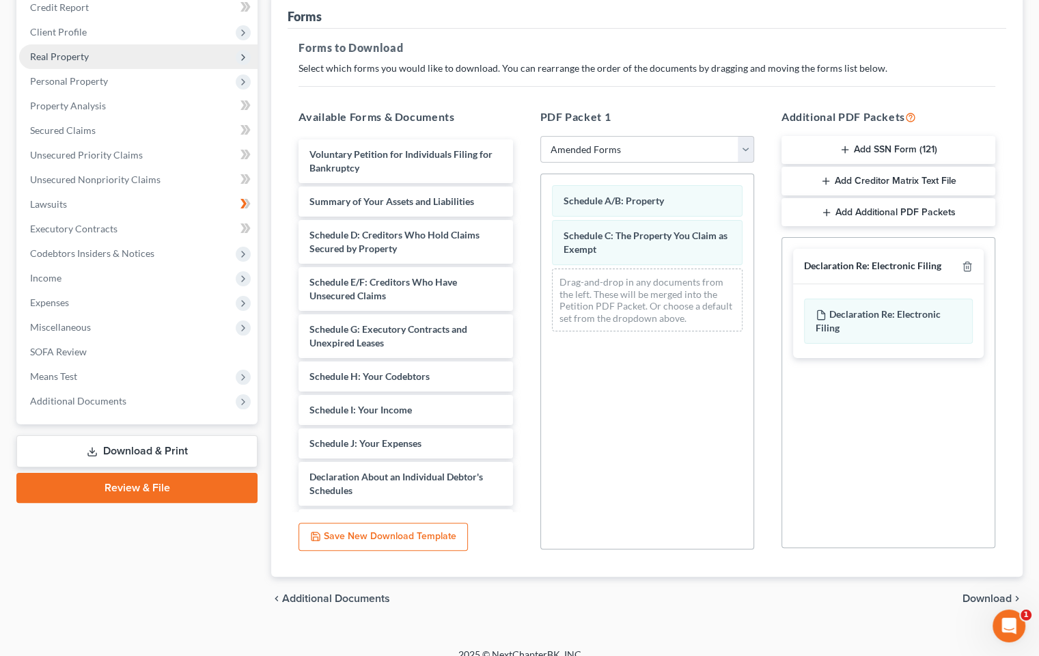
scroll to position [187, 0]
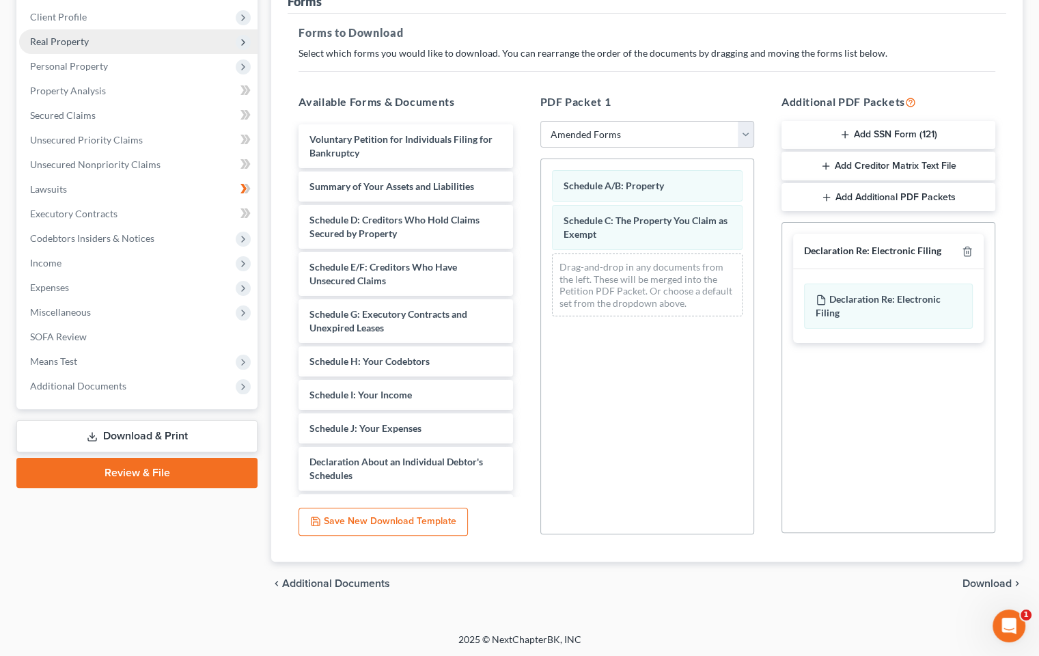
click at [1004, 580] on span "Download" at bounding box center [987, 583] width 49 height 11
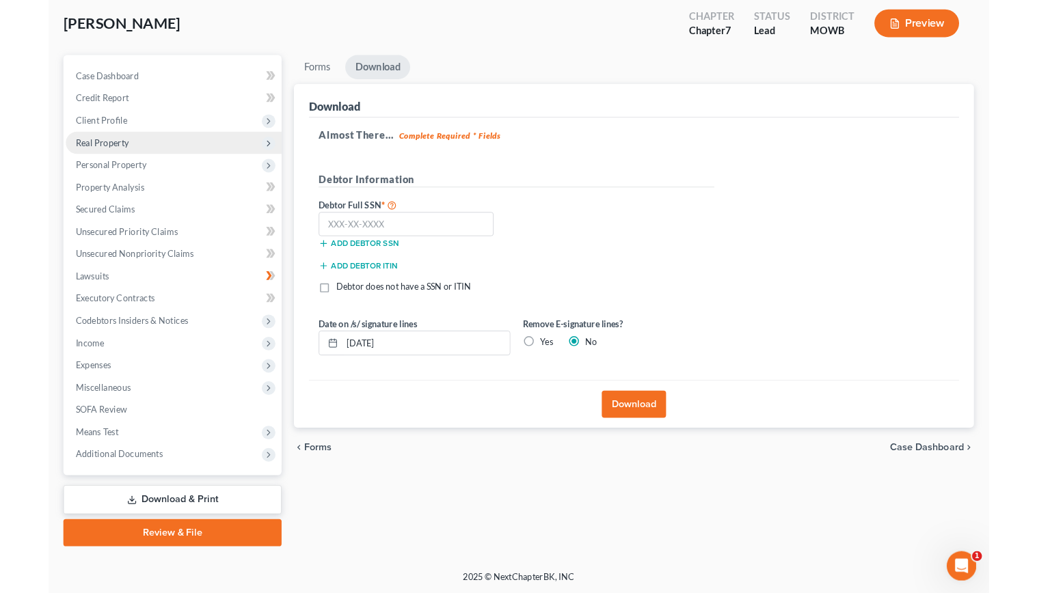
scroll to position [69, 0]
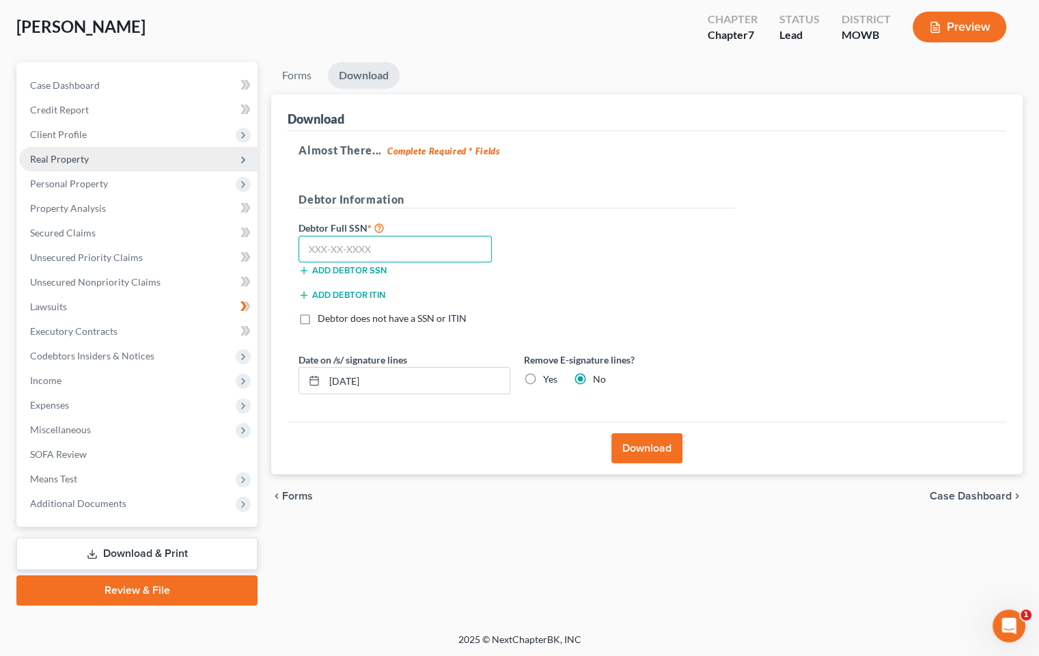
click at [446, 251] on input "text" at bounding box center [395, 249] width 193 height 27
type input "000-00-0000"
click at [655, 449] on button "Download" at bounding box center [647, 448] width 71 height 30
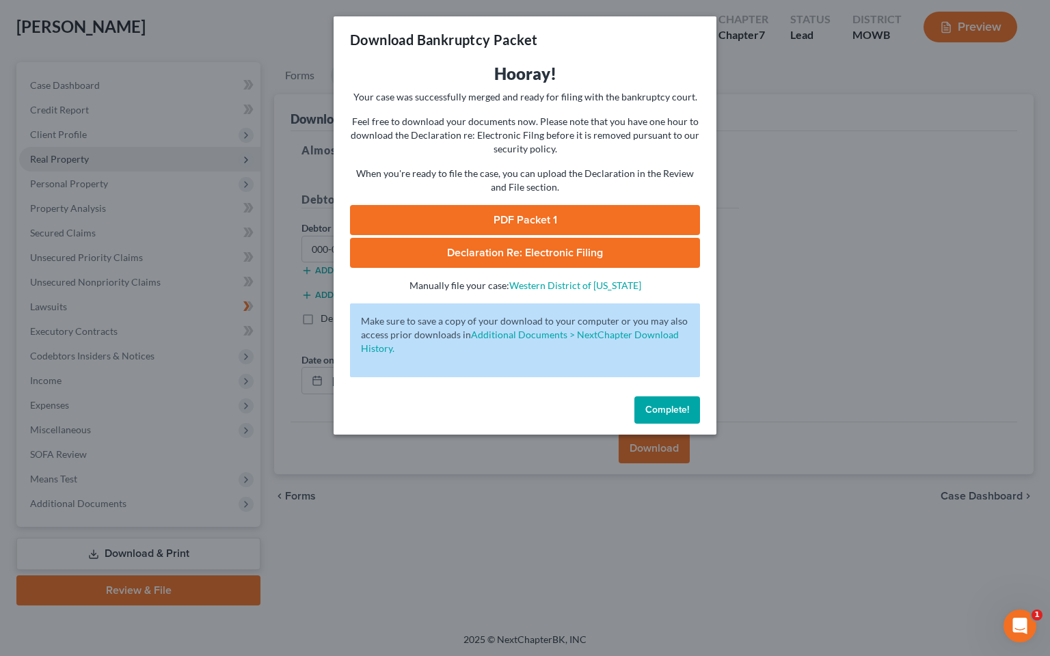
click at [543, 216] on link "PDF Packet 1" at bounding box center [525, 220] width 350 height 30
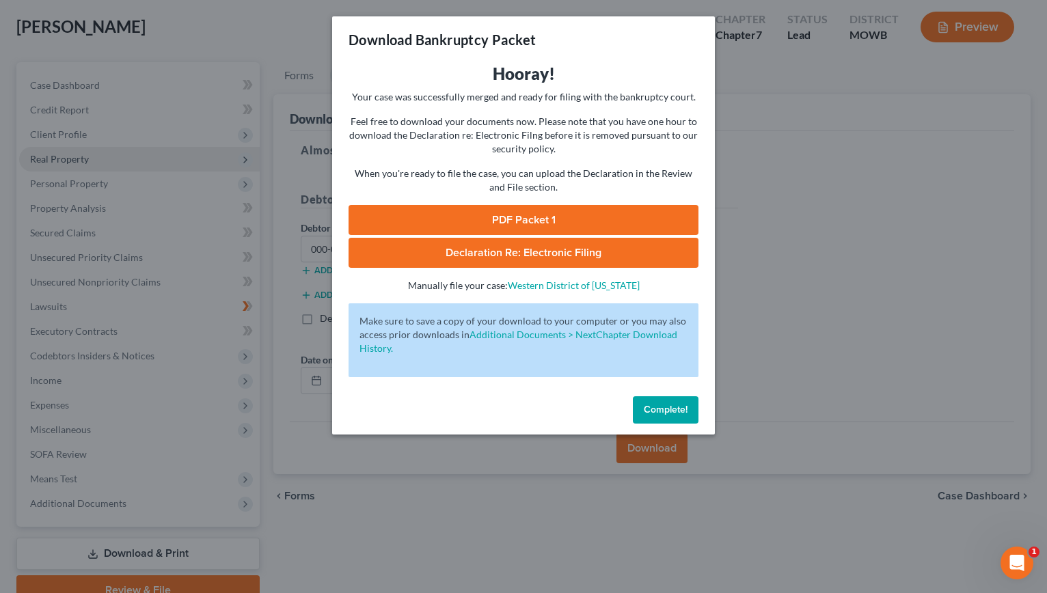
click at [227, 262] on div "Download Bankruptcy Packet Hooray! Your case was successfully merged and ready …" at bounding box center [523, 296] width 1047 height 593
